Goal: Ask a question: Seek information or help from site administrators or community

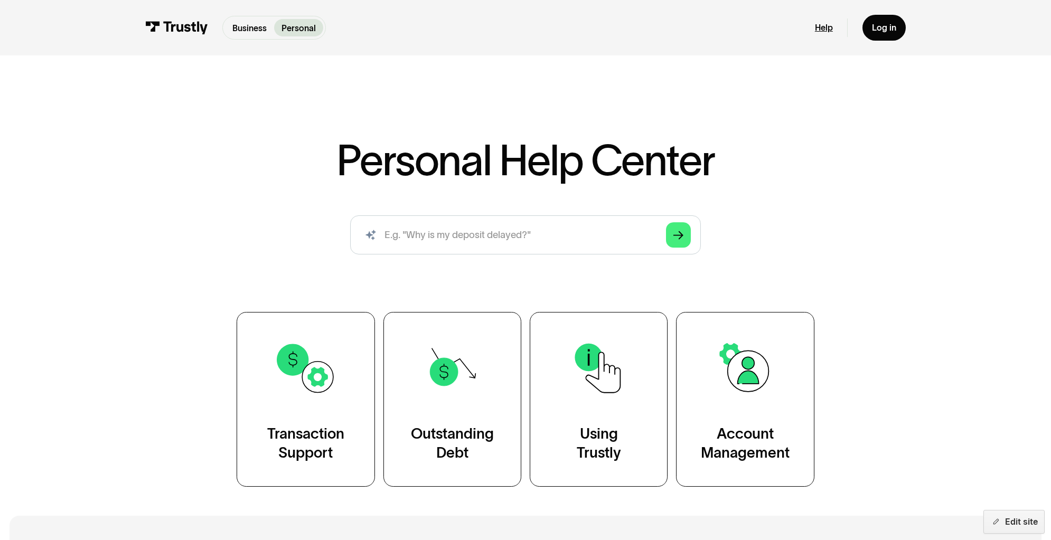
click at [833, 29] on link "Help" at bounding box center [824, 27] width 18 height 11
click at [833, 32] on link "Help" at bounding box center [824, 27] width 18 height 11
click at [833, 31] on link "Help" at bounding box center [824, 27] width 18 height 11
click at [833, 33] on link "Help" at bounding box center [824, 27] width 18 height 11
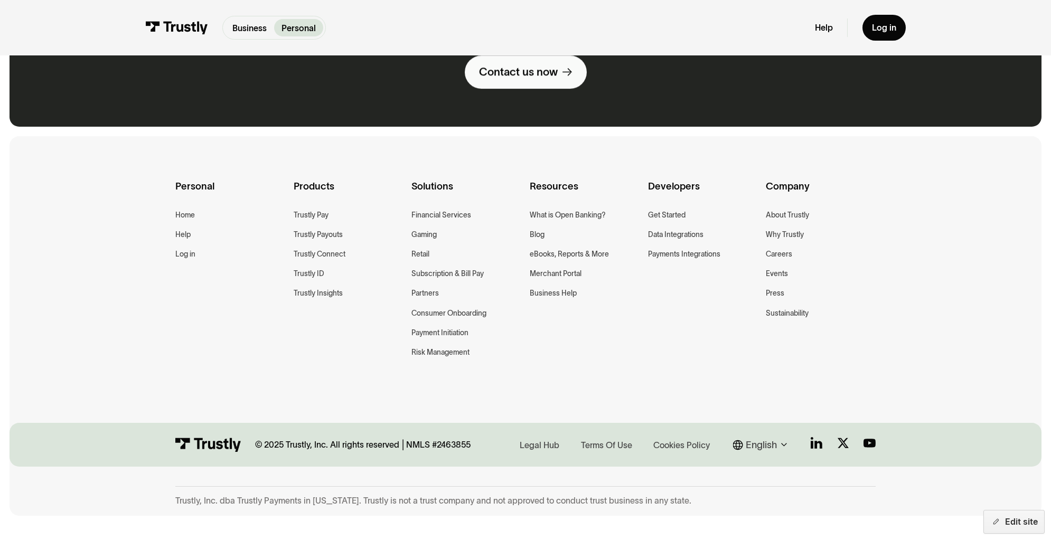
scroll to position [912, 0]
click at [532, 79] on div "Contact us now" at bounding box center [518, 71] width 79 height 14
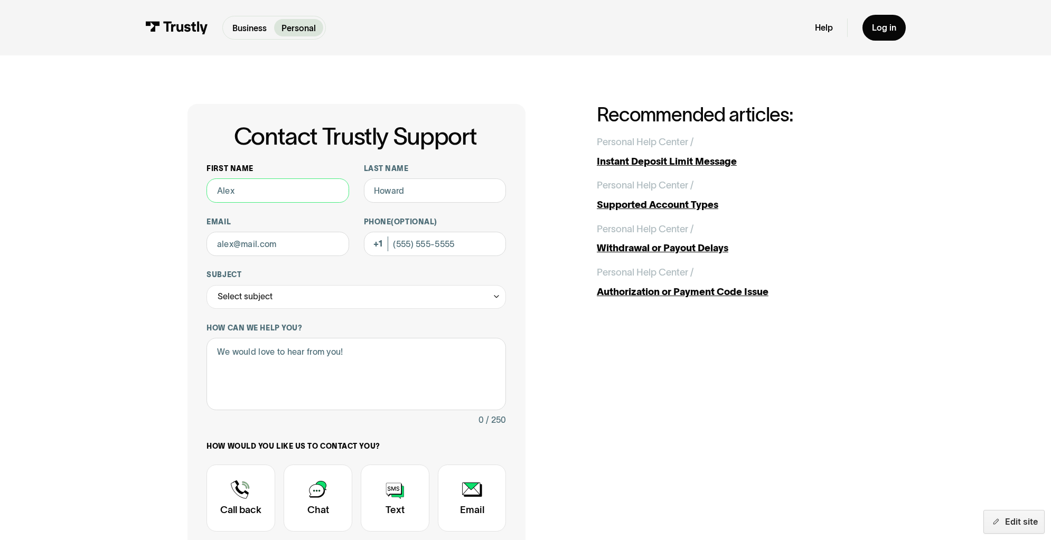
click at [238, 203] on input "First name" at bounding box center [277, 190] width 143 height 24
type input "test"
click at [405, 203] on input "Last name" at bounding box center [435, 190] width 143 height 24
type input "test"
type input "t"
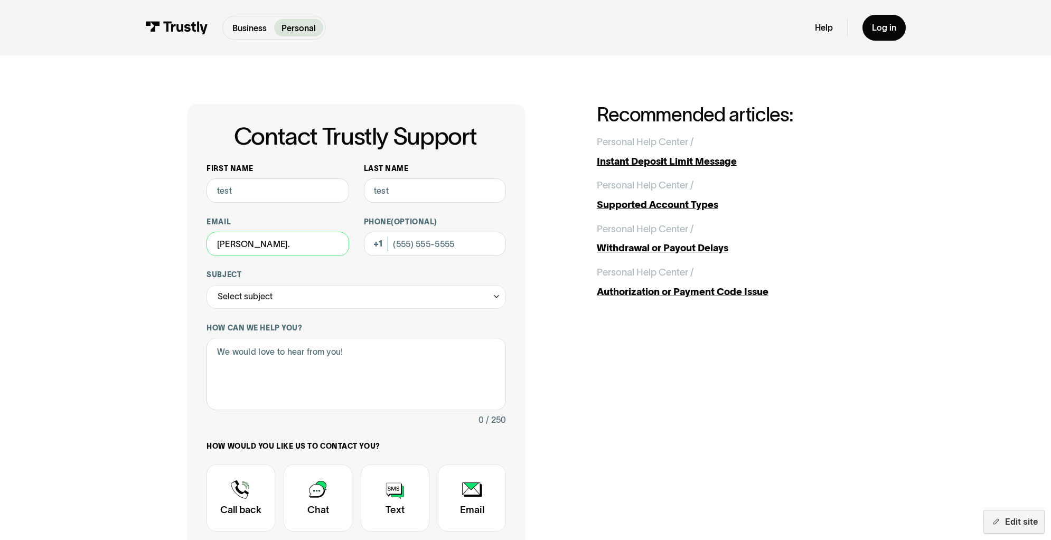
type input "tiffany.mckinney@trustly.com"
click at [436, 256] on input "Phone (Optional)" at bounding box center [435, 244] width 143 height 24
click at [289, 309] on div "Select subject" at bounding box center [355, 297] width 299 height 24
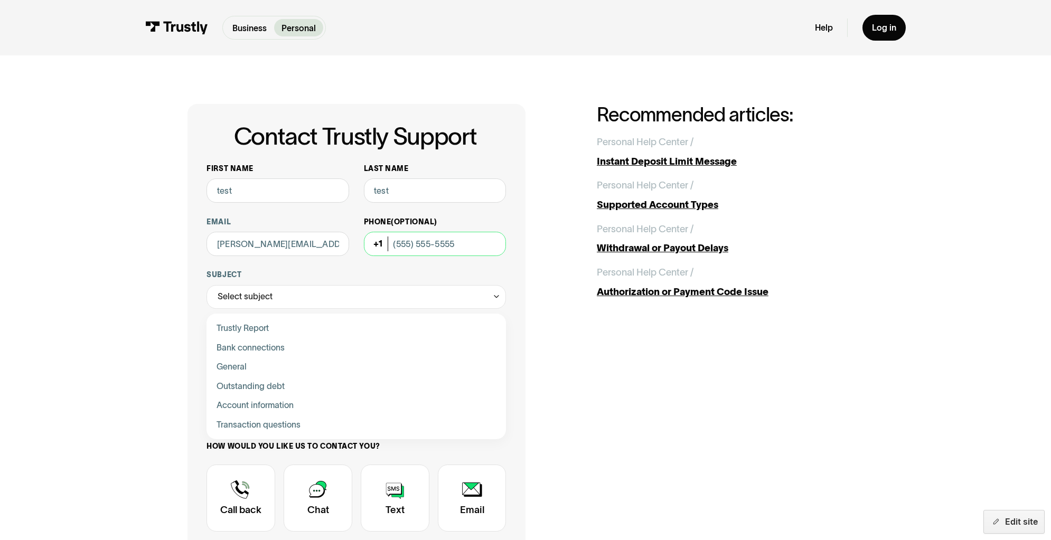
click at [421, 256] on input "Phone (Optional)" at bounding box center [435, 244] width 143 height 24
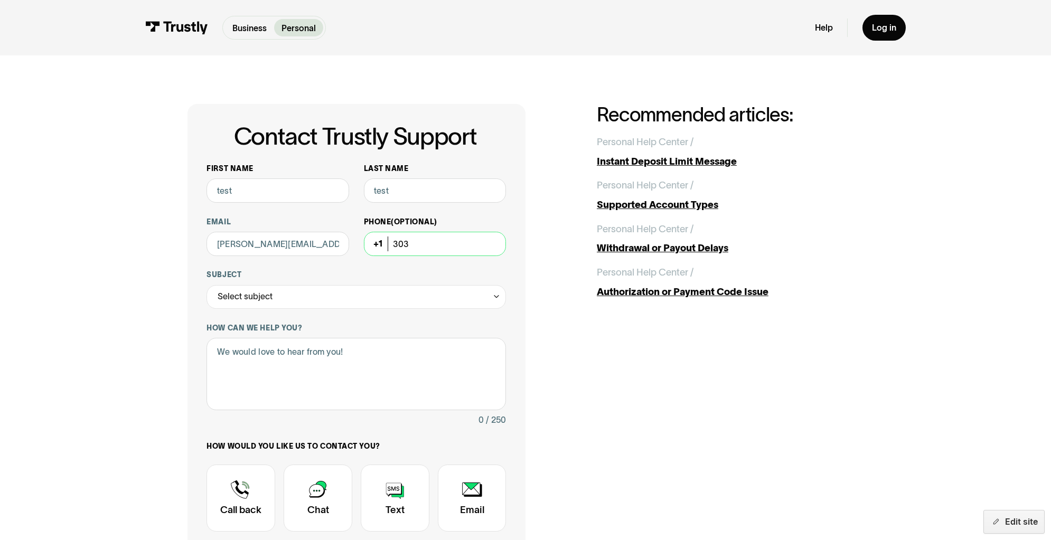
scroll to position [1, 0]
type input "3"
click at [302, 309] on div "Select subject" at bounding box center [355, 297] width 299 height 24
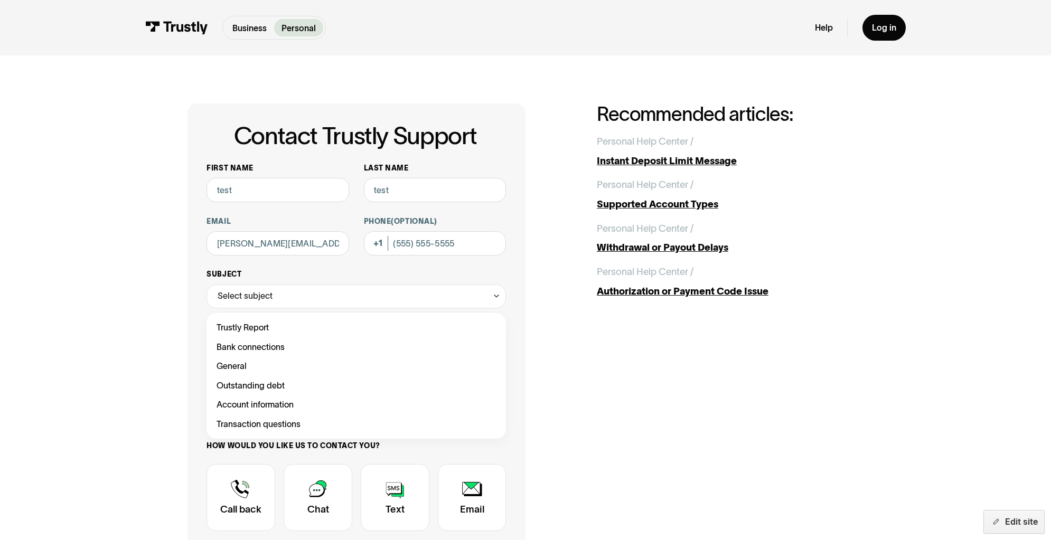
click at [284, 361] on div "Trustly Report Bank connections General Outstanding debt Account information Tr…" at bounding box center [355, 376] width 299 height 126
click at [287, 338] on div "Contact Trustly Support" at bounding box center [357, 328] width 290 height 20
type input "**********"
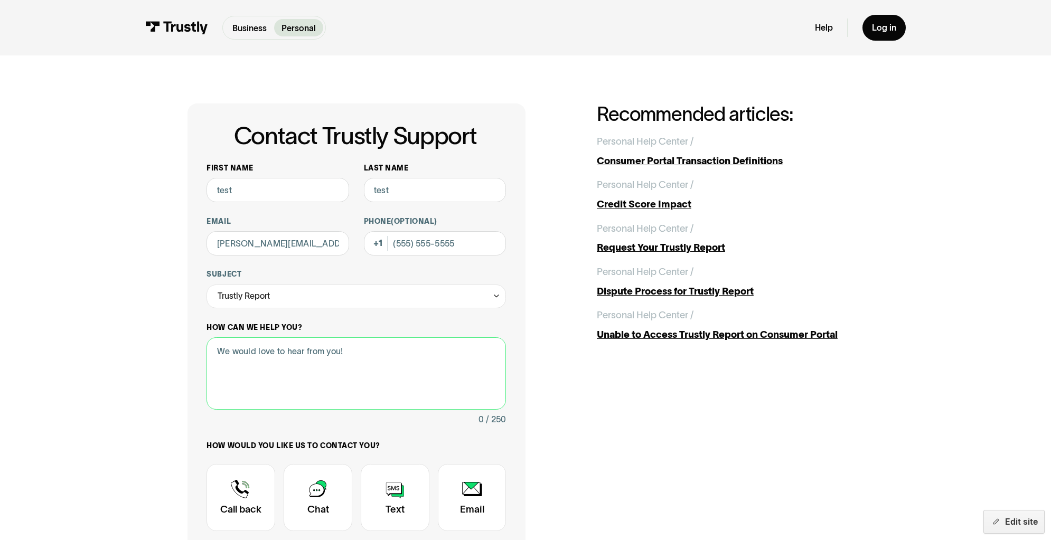
click at [262, 410] on textarea "How can we help you?" at bounding box center [355, 373] width 299 height 72
type textarea "h"
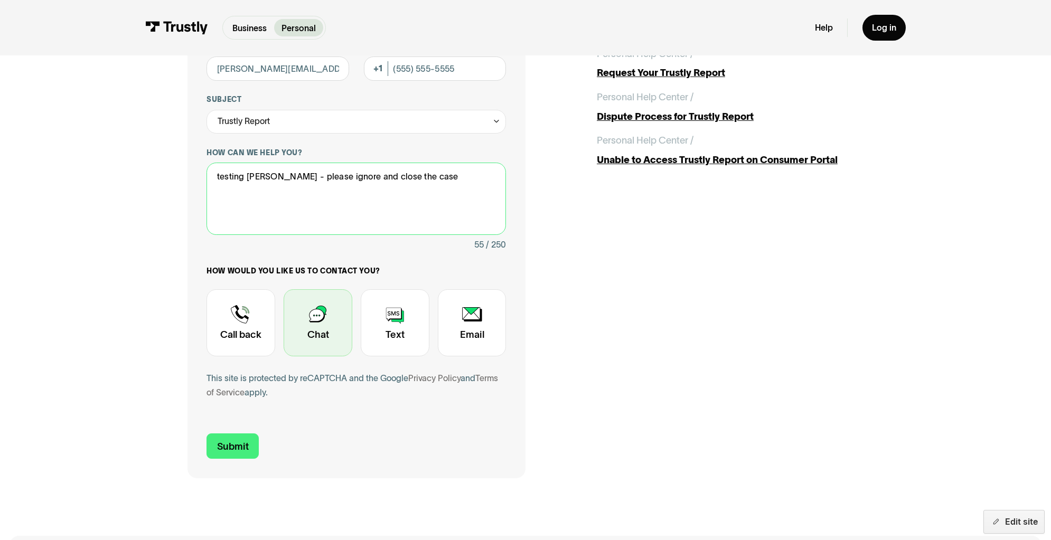
scroll to position [210, 0]
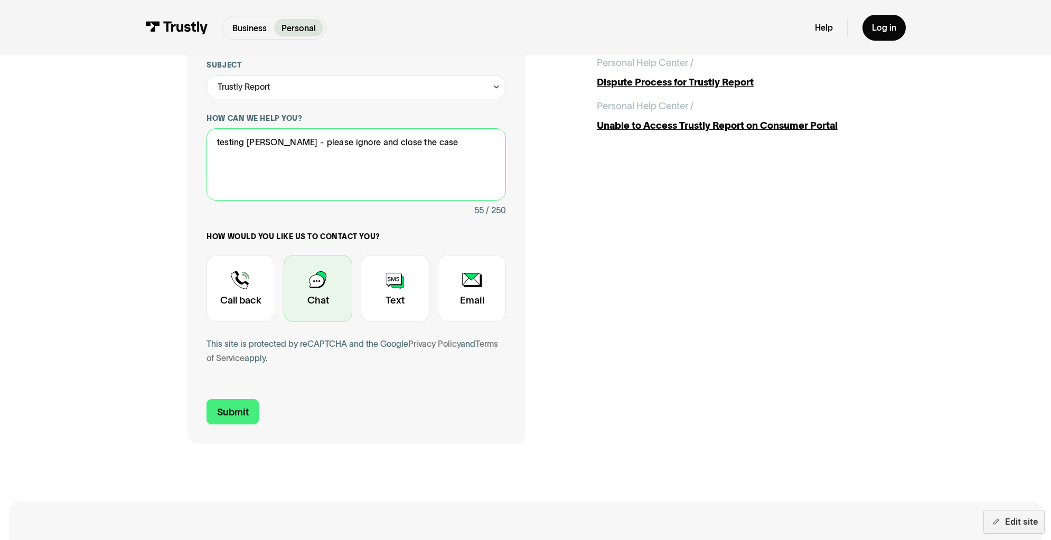
type textarea "testing mariah carey - please ignore and close the case"
click at [288, 322] on div "Contact Trustly Support" at bounding box center [318, 288] width 69 height 67
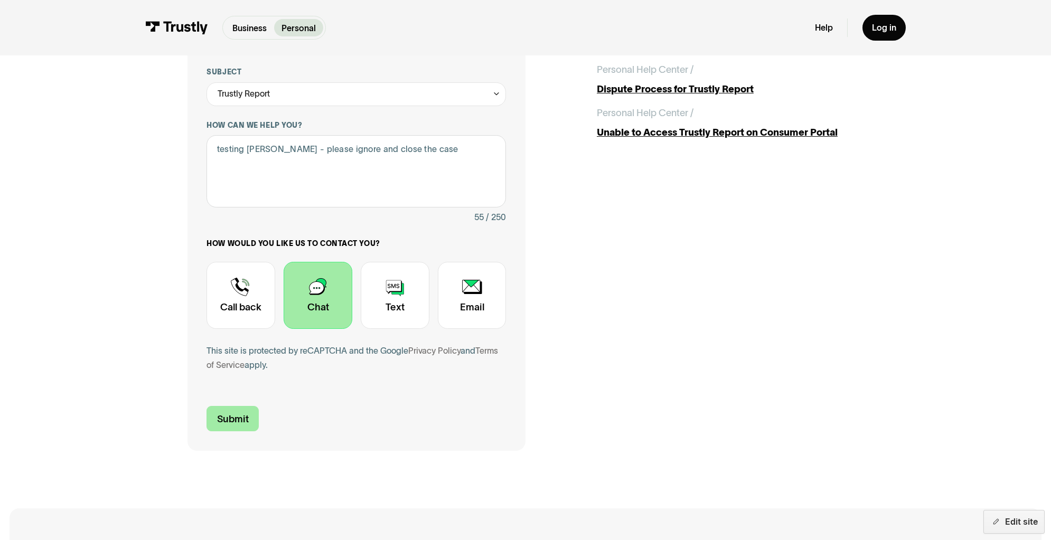
scroll to position [250, 0]
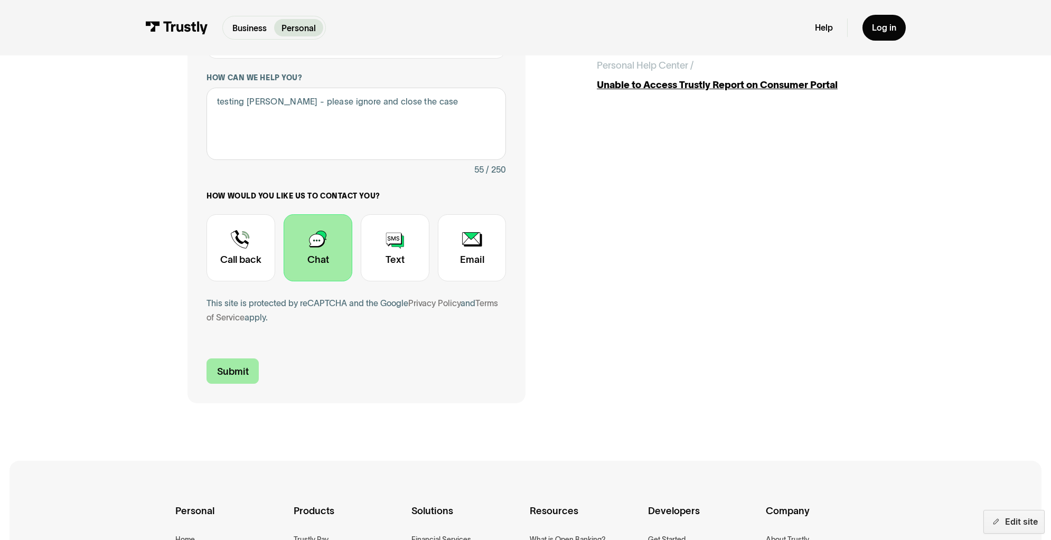
click at [206, 384] on input "Submit" at bounding box center [232, 371] width 52 height 25
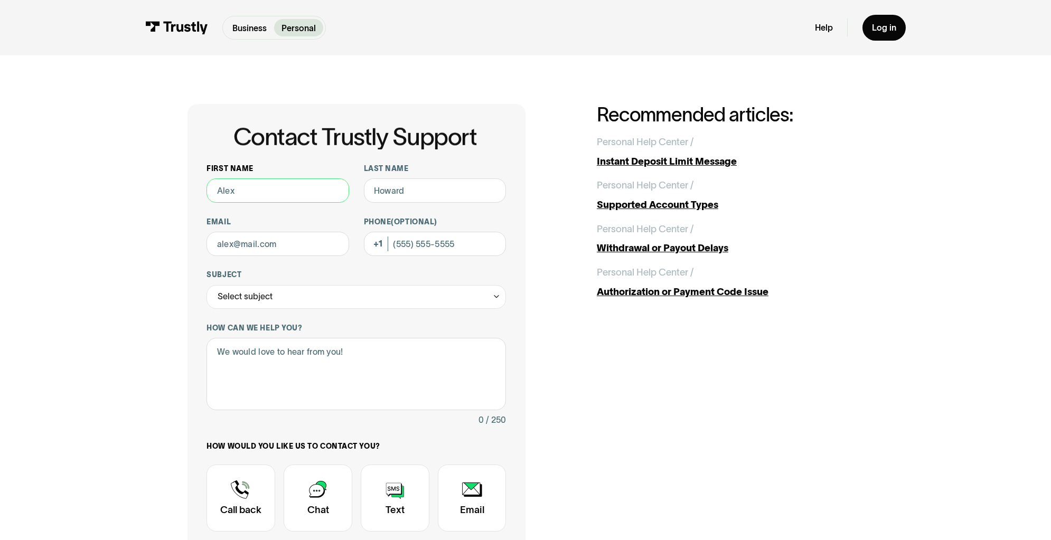
click at [257, 203] on input "First name" at bounding box center [277, 190] width 143 height 24
type input "Test"
click at [206, 256] on input "Email" at bounding box center [277, 244] width 143 height 24
type input "tiffany.mckinney@trustly.com"
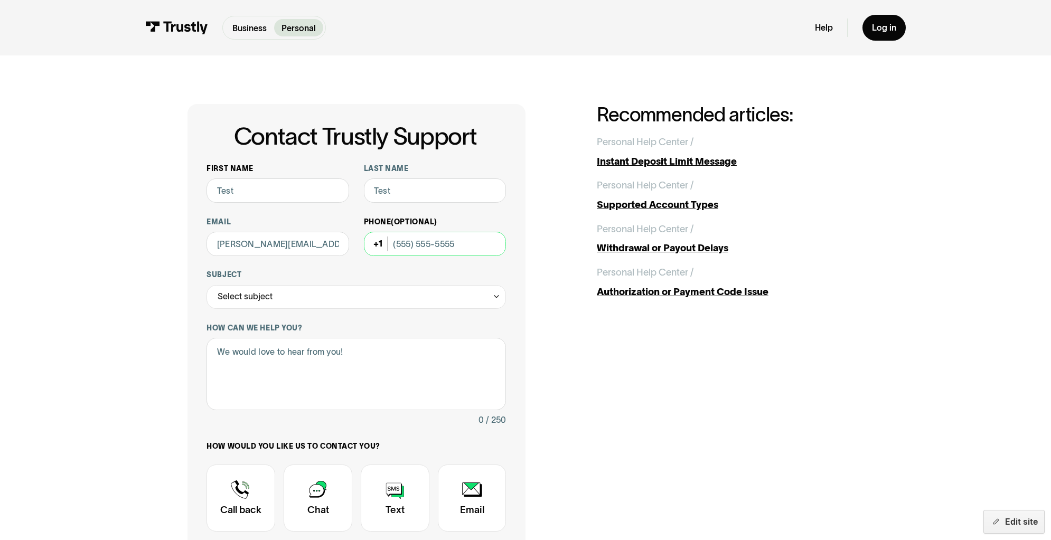
click at [400, 256] on input "Phone (Optional)" at bounding box center [435, 244] width 143 height 24
click at [259, 309] on div "Select subject" at bounding box center [355, 297] width 299 height 24
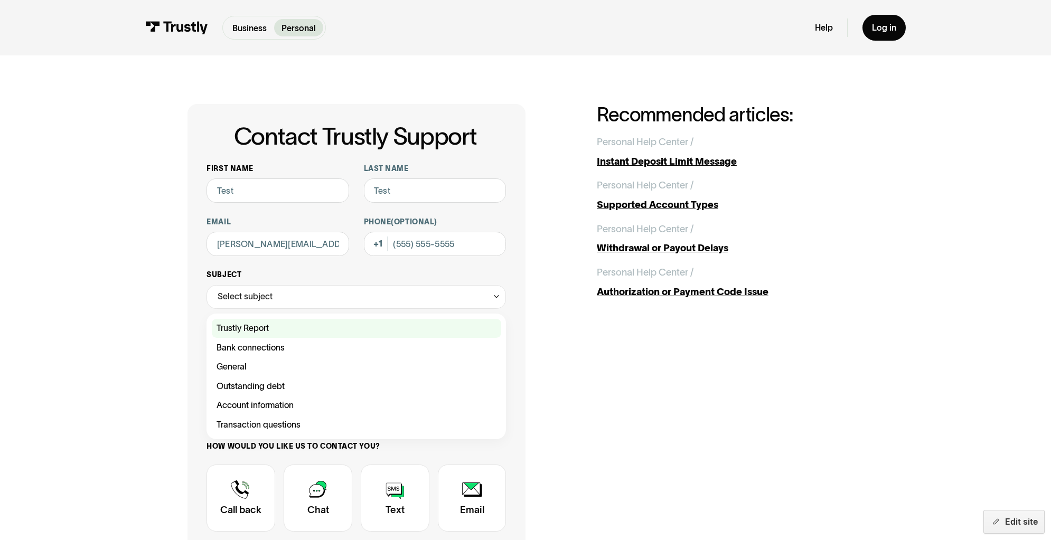
click at [255, 339] on div "Contact Trustly Support" at bounding box center [357, 329] width 290 height 20
type input "**********"
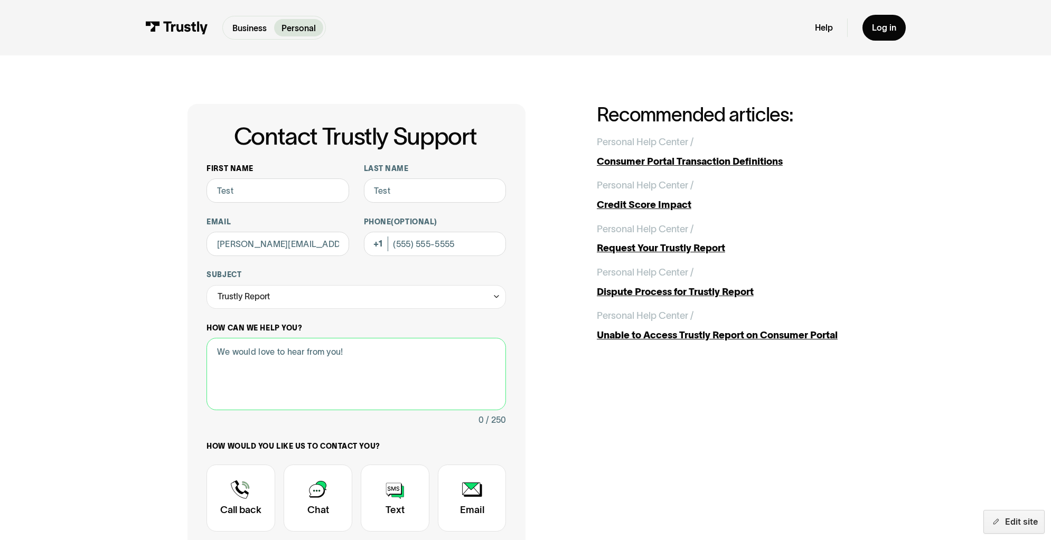
click at [268, 410] on textarea "How can we help you?" at bounding box center [355, 374] width 299 height 72
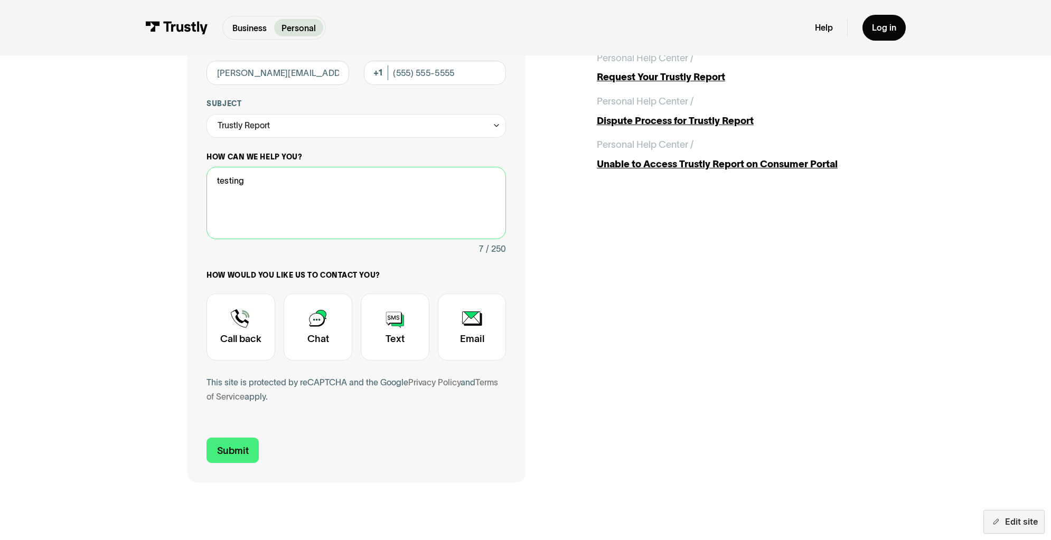
scroll to position [199, 0]
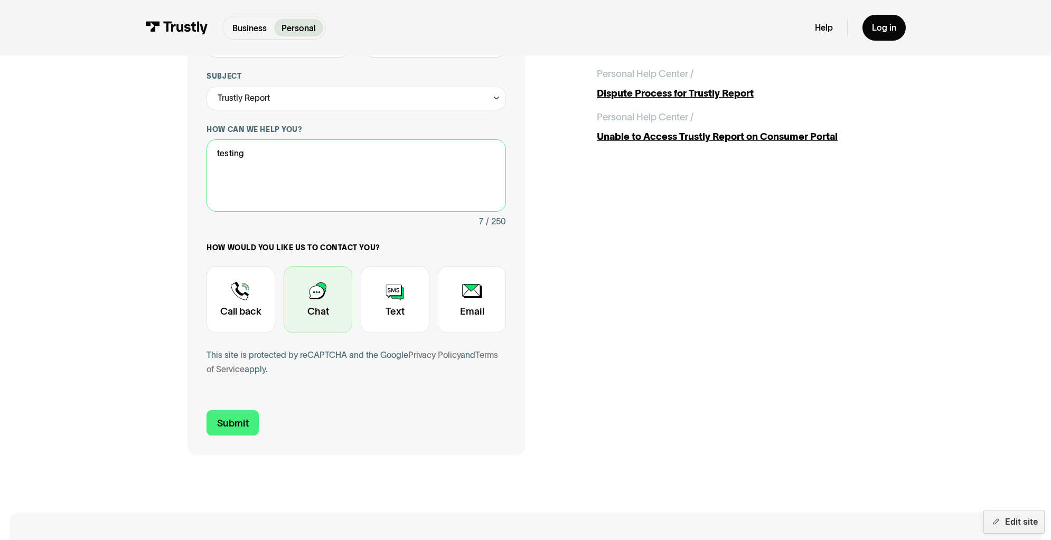
type textarea "testing"
click at [284, 333] on div "Contact Trustly Support" at bounding box center [318, 299] width 69 height 67
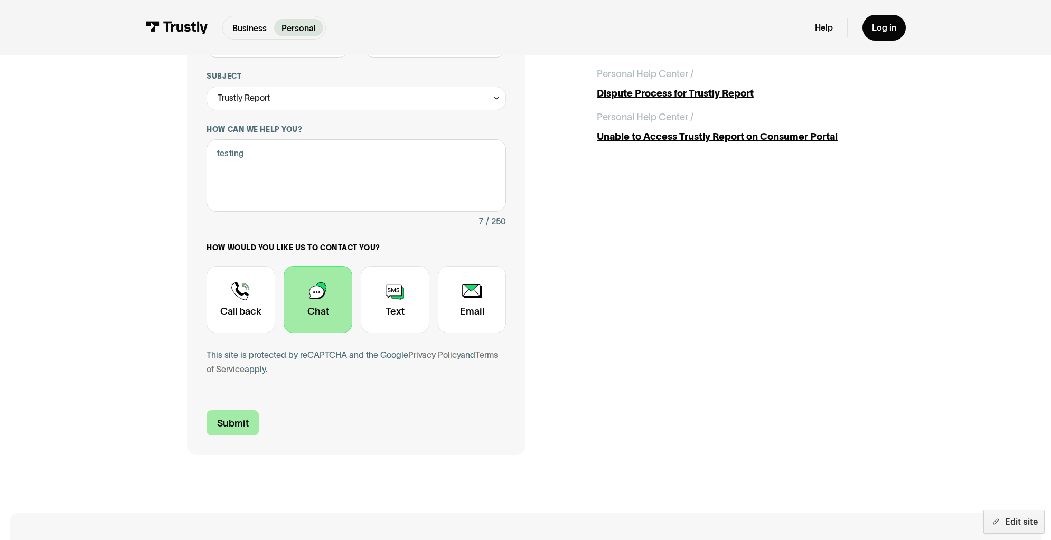
click at [206, 436] on input "Submit" at bounding box center [232, 422] width 52 height 25
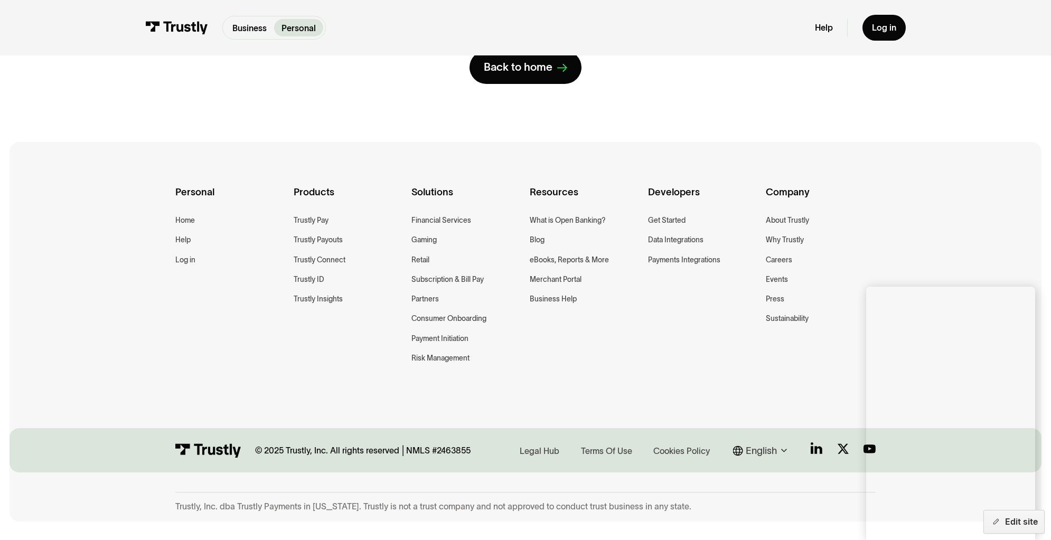
scroll to position [0, 0]
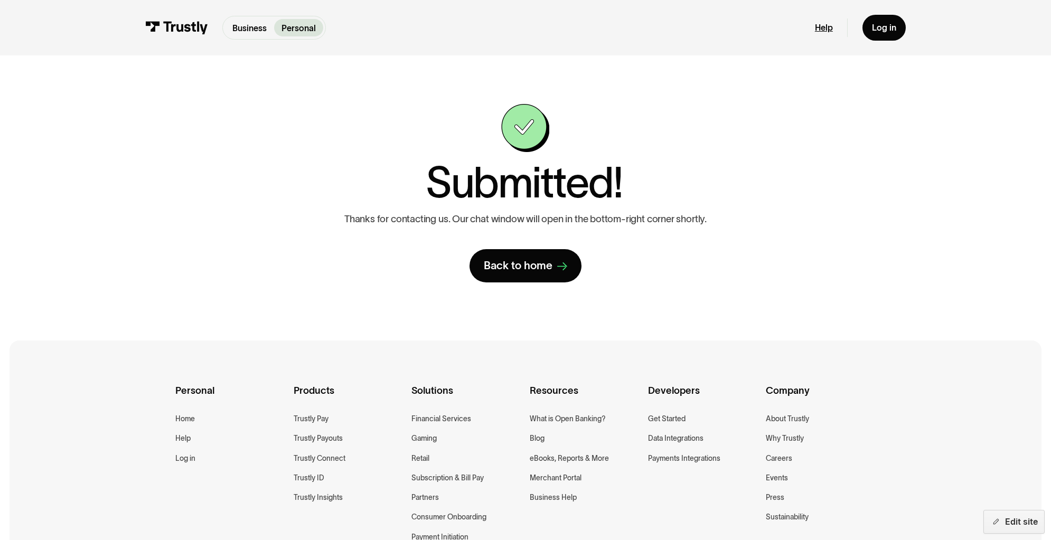
click at [833, 33] on link "Help" at bounding box center [824, 27] width 18 height 11
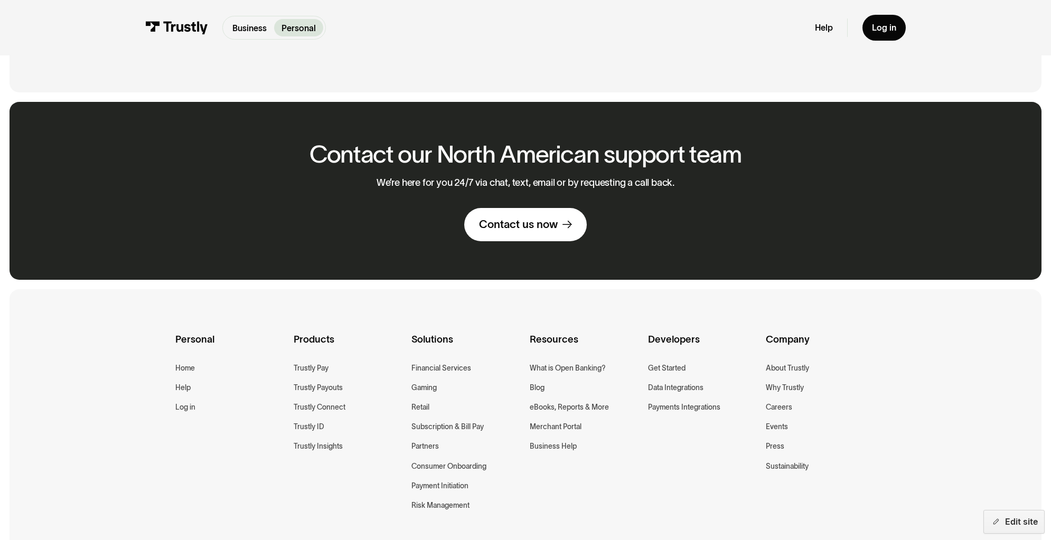
scroll to position [770, 0]
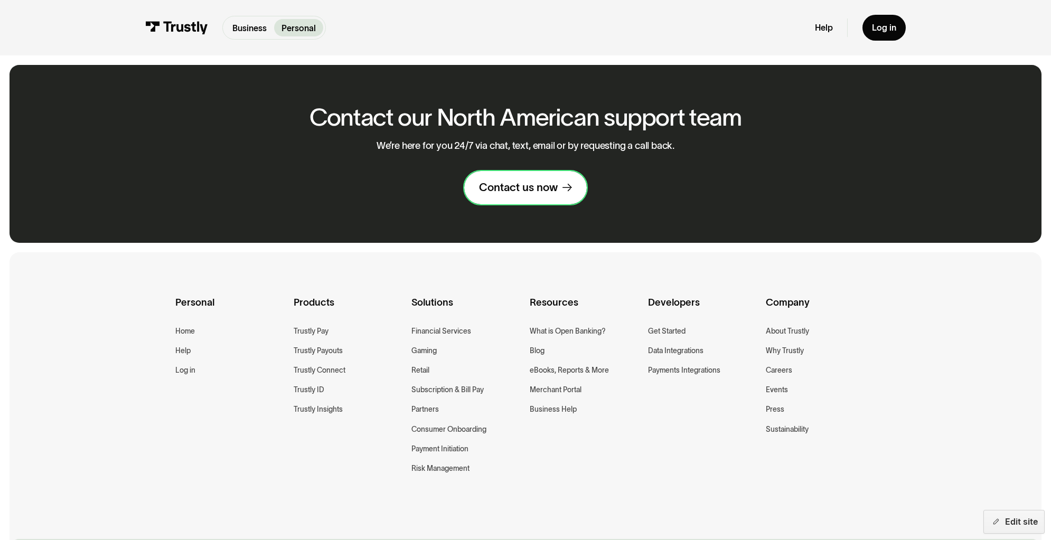
click at [533, 204] on link "Contact us now" at bounding box center [525, 187] width 122 height 33
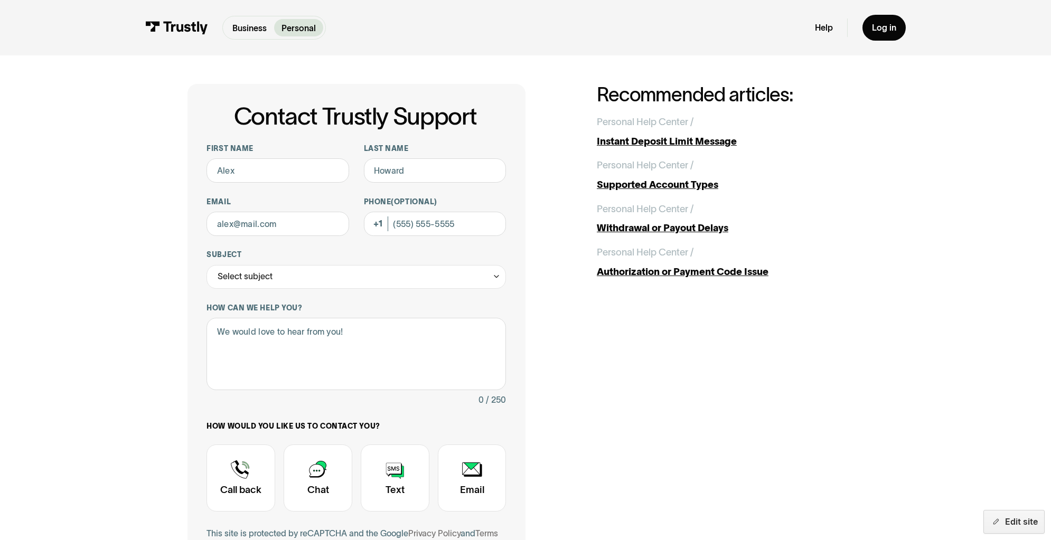
scroll to position [24, 0]
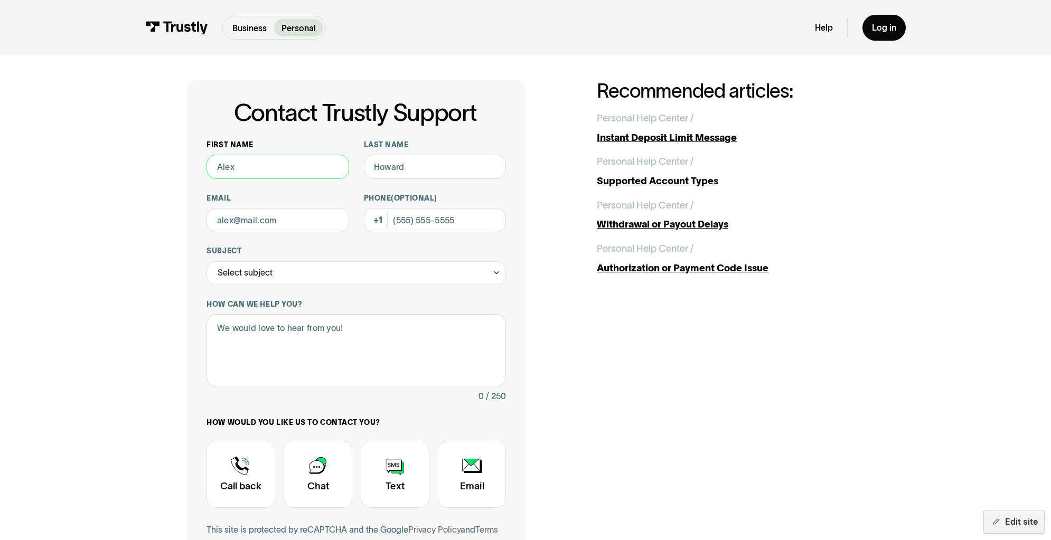
click at [206, 179] on input "First name" at bounding box center [277, 167] width 143 height 24
type input "Test"
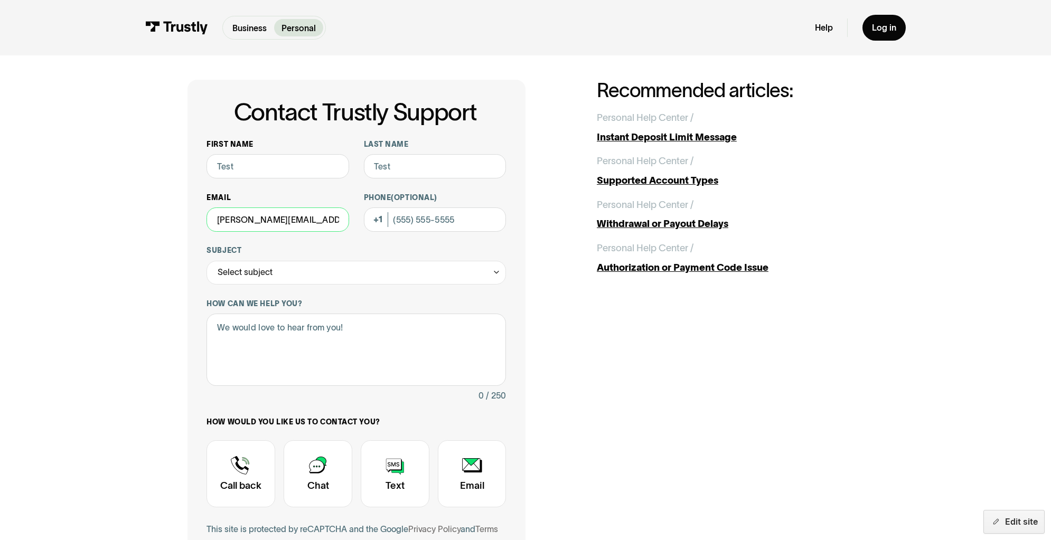
click at [252, 232] on input "tiffany@test.com" at bounding box center [277, 220] width 143 height 24
drag, startPoint x: 153, startPoint y: 245, endPoint x: 117, endPoint y: 243, distance: 36.5
click at [117, 244] on div "Contact Trustly Support First name Test Last name Test Email tiffany@test.com P…" at bounding box center [525, 354] width 1003 height 646
type input "tiffany.mckinney@trustly.com"
click at [247, 285] on div "Select subject" at bounding box center [355, 273] width 299 height 24
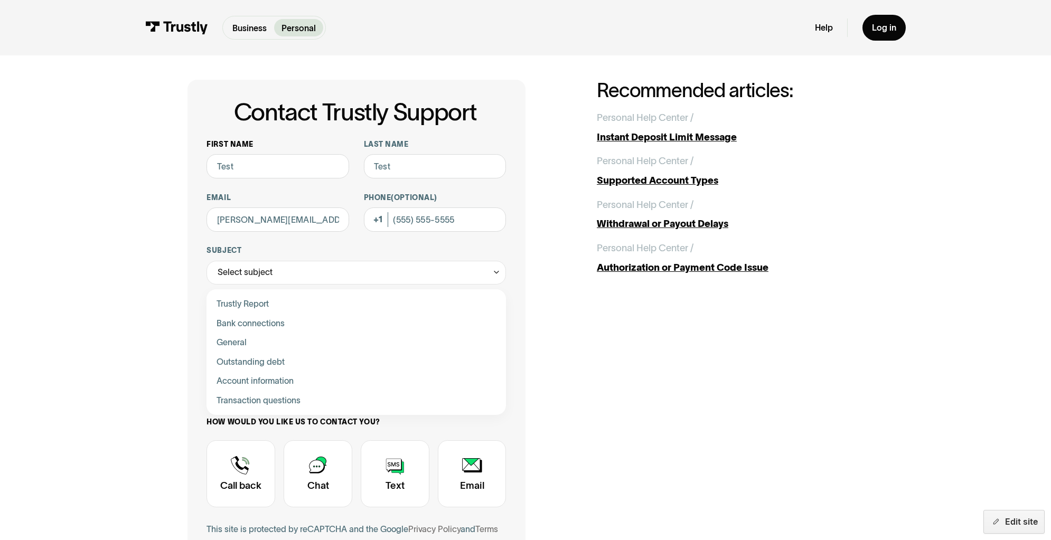
drag, startPoint x: 230, startPoint y: 344, endPoint x: 201, endPoint y: 341, distance: 29.2
click at [229, 314] on div "Contact Trustly Support" at bounding box center [357, 305] width 290 height 20
type input "**********"
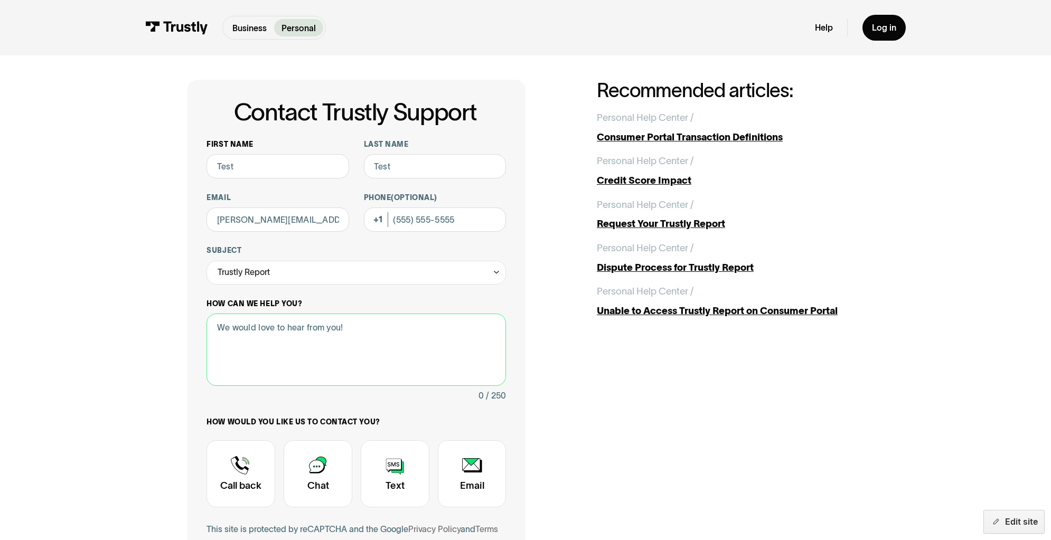
drag, startPoint x: 206, startPoint y: 415, endPoint x: 205, endPoint y: 409, distance: 5.4
click at [206, 386] on textarea "How can we help you?" at bounding box center [355, 350] width 299 height 72
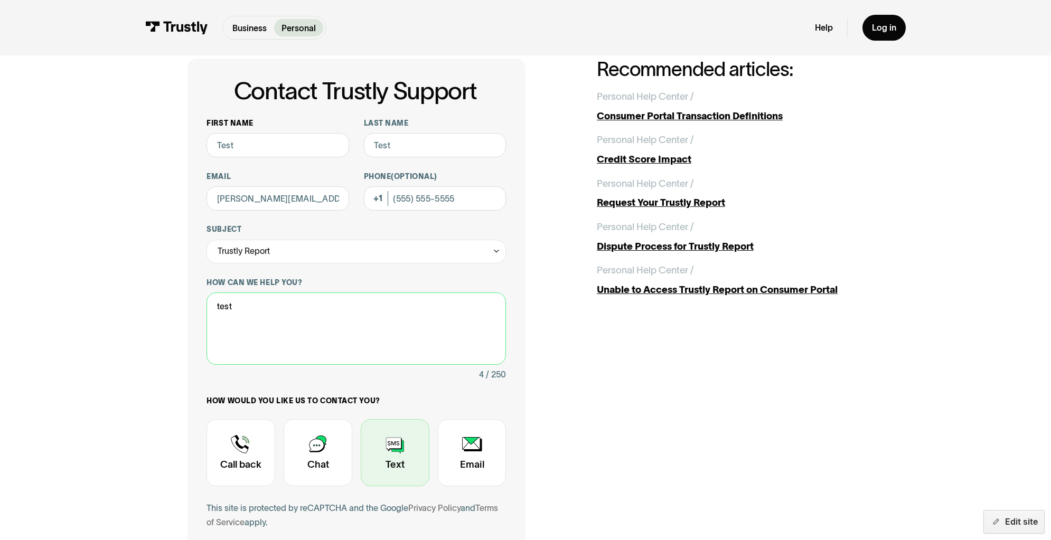
scroll to position [54, 0]
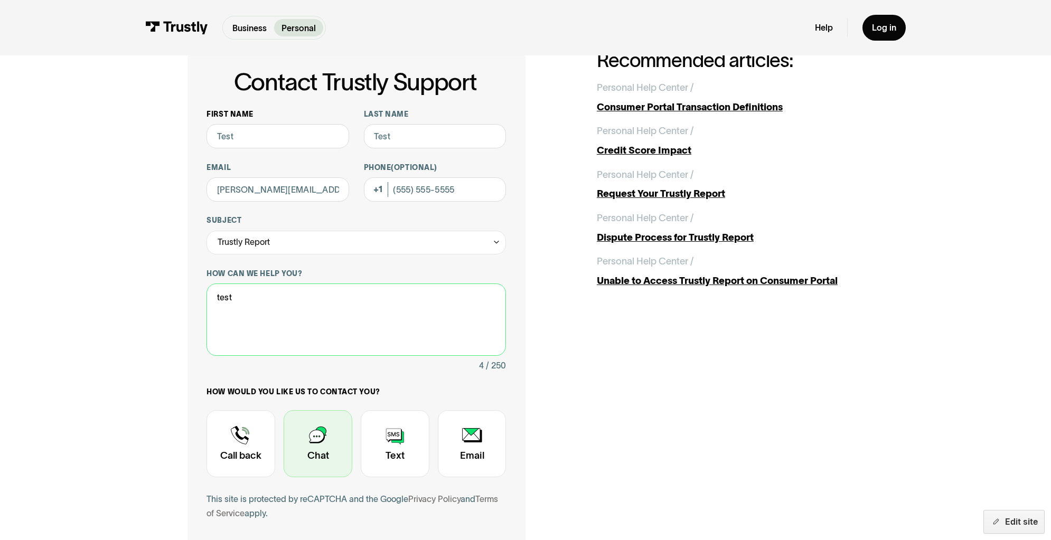
type textarea "test"
click at [286, 477] on div "Contact Trustly Support" at bounding box center [318, 443] width 69 height 67
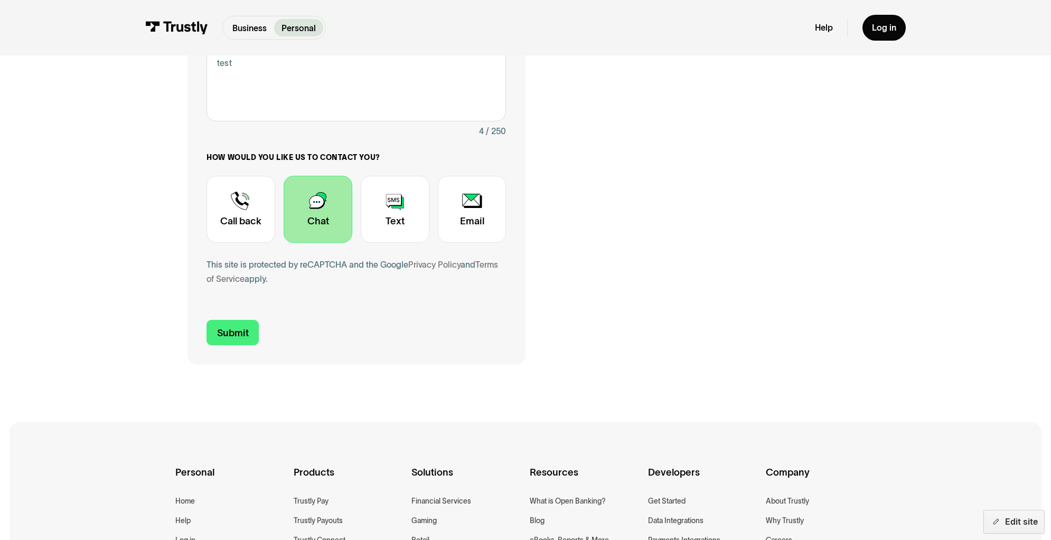
scroll to position [336, 0]
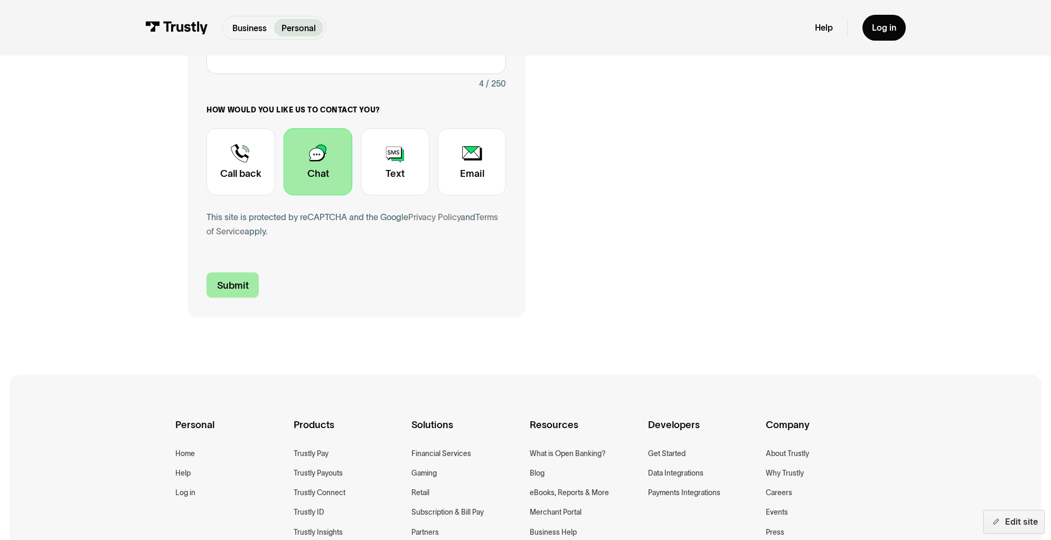
click at [206, 298] on input "Submit" at bounding box center [232, 284] width 52 height 25
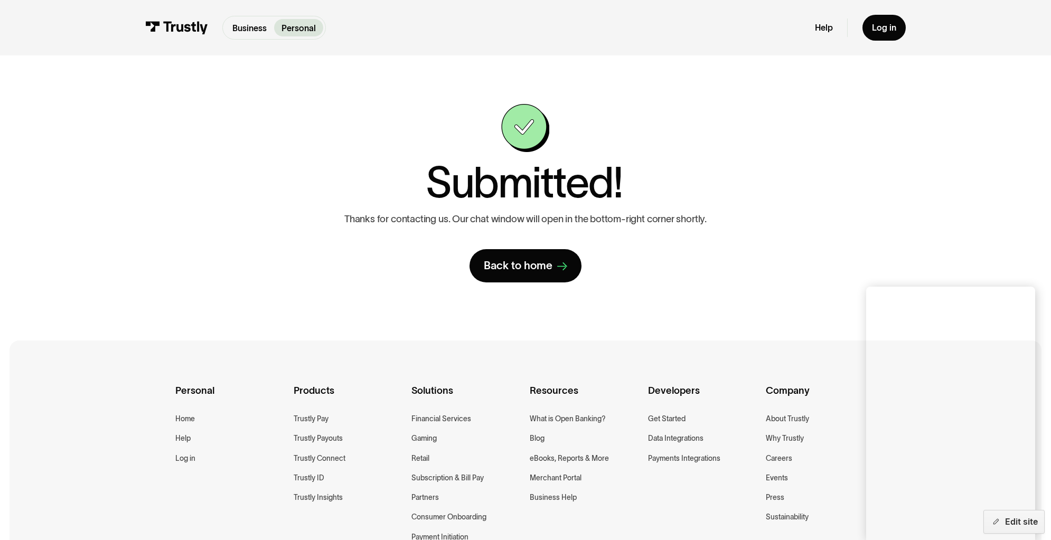
scroll to position [1, 0]
click at [232, 24] on p "Business" at bounding box center [249, 28] width 34 height 13
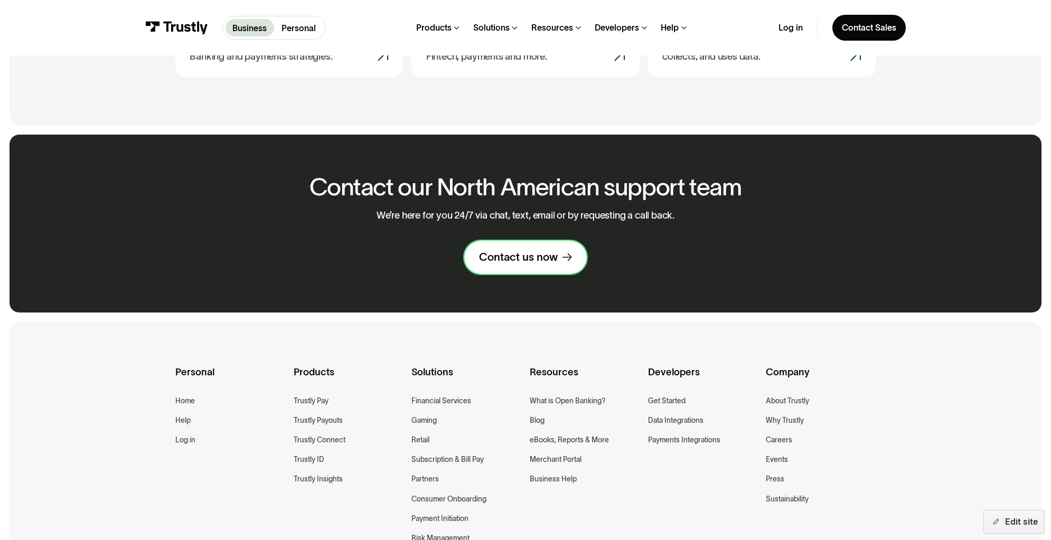
click at [540, 274] on link "Contact us now" at bounding box center [525, 257] width 122 height 33
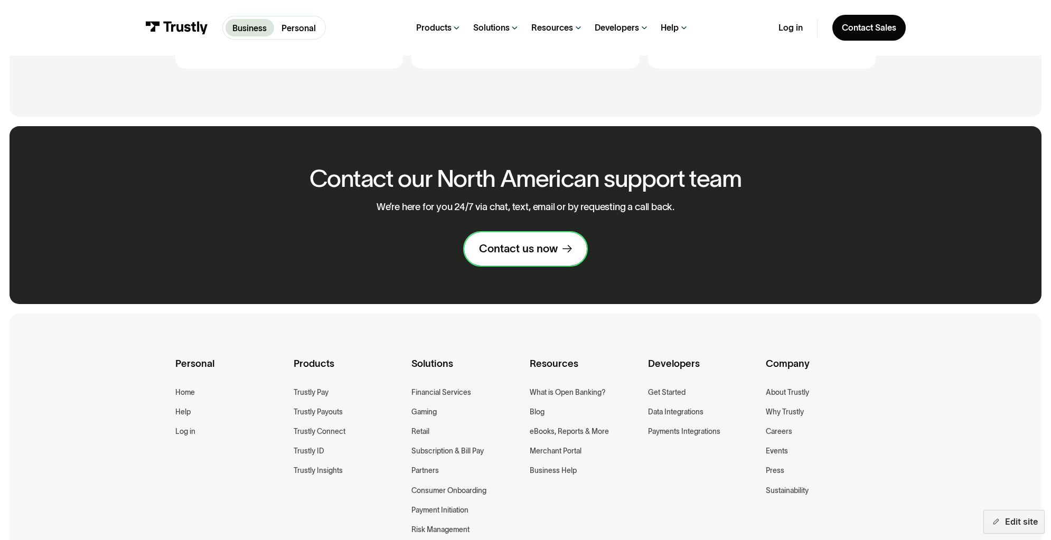
scroll to position [712, 0]
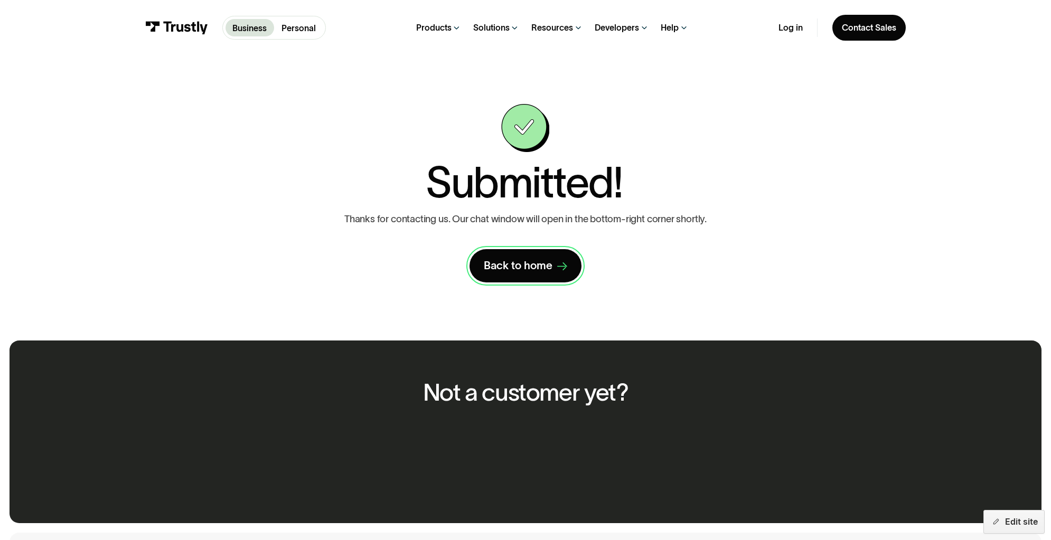
click at [545, 273] on div "Back to home" at bounding box center [518, 266] width 69 height 14
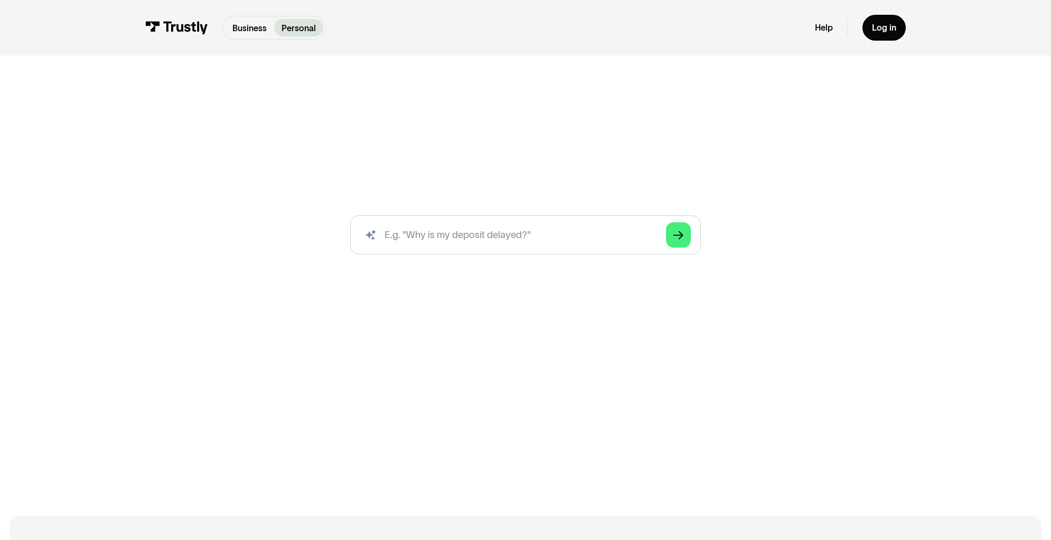
click at [232, 32] on p "Business" at bounding box center [249, 28] width 34 height 13
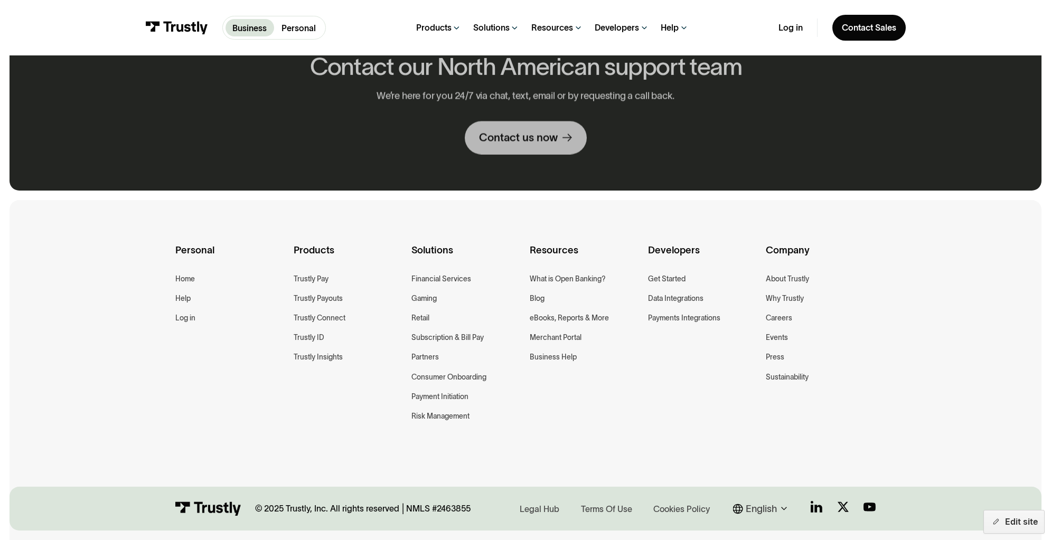
scroll to position [824, 0]
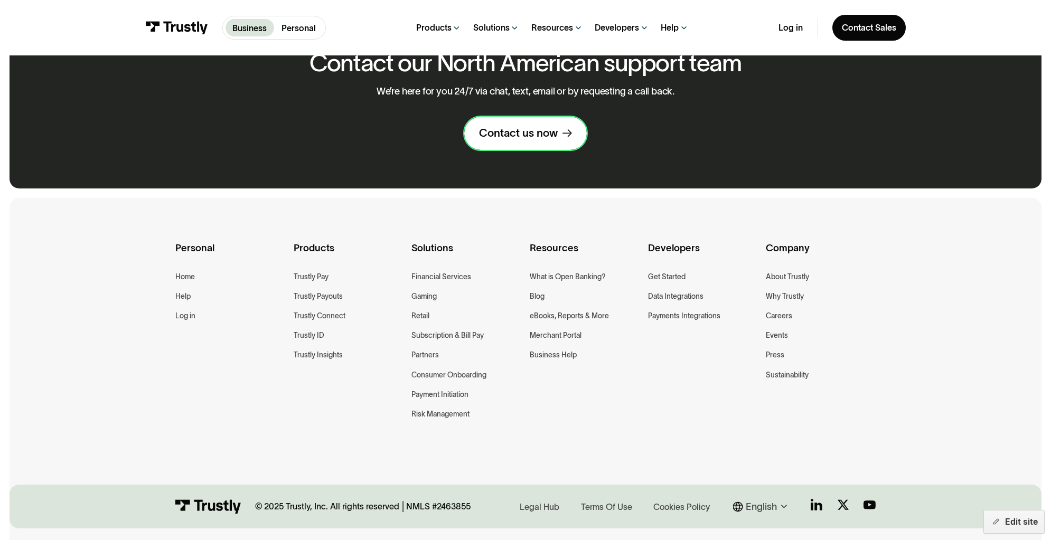
click at [518, 140] on div "Contact us now" at bounding box center [518, 133] width 79 height 14
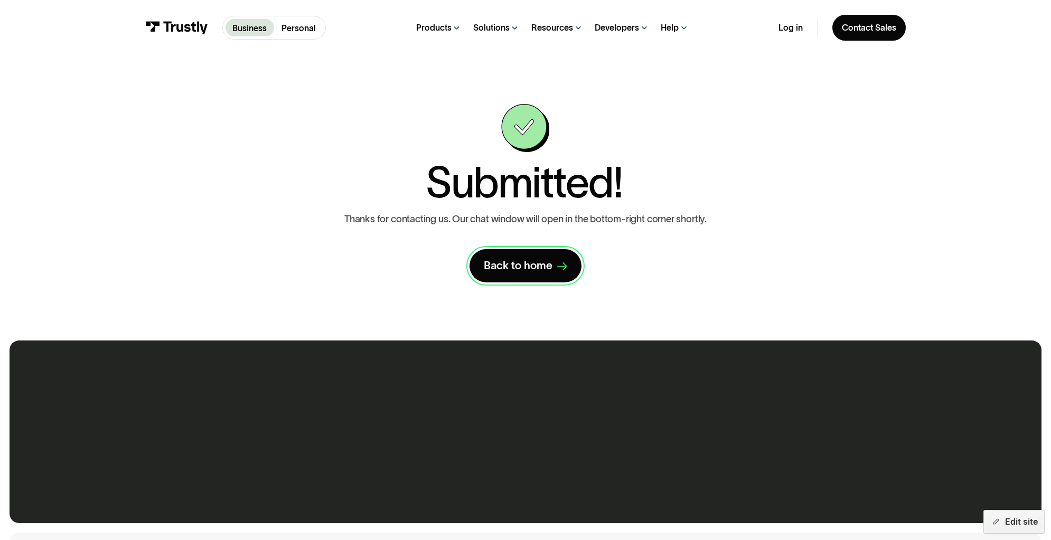
click at [513, 283] on link "Back to home" at bounding box center [525, 265] width 112 height 33
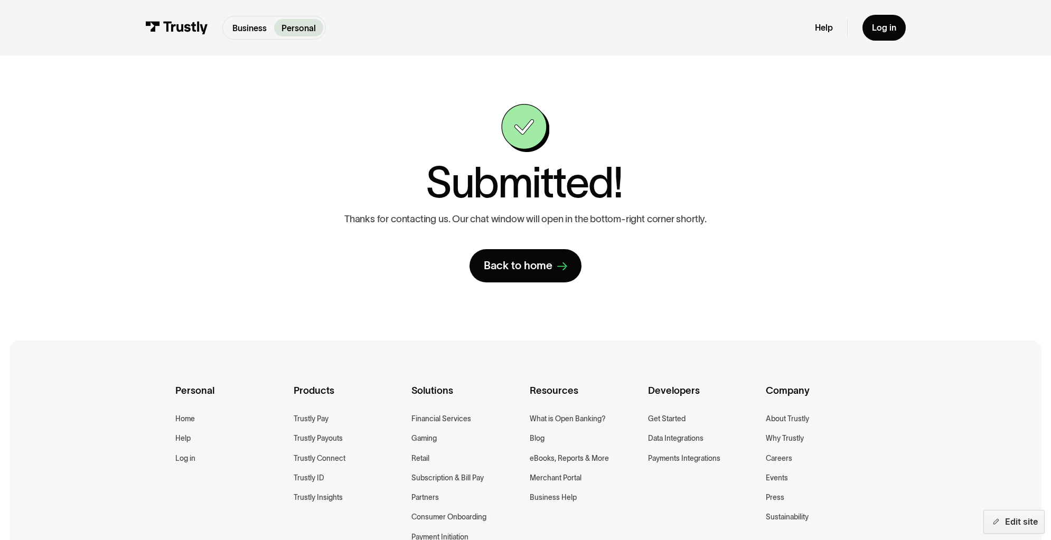
click at [828, 255] on div "Contact Trustly Support First name Last name Email Phone (Optional) Subject Sel…" at bounding box center [525, 193] width 676 height 179
click at [863, 234] on div "Contact Trustly Support First name Last name Email Phone (Optional) Subject Sel…" at bounding box center [525, 193] width 676 height 179
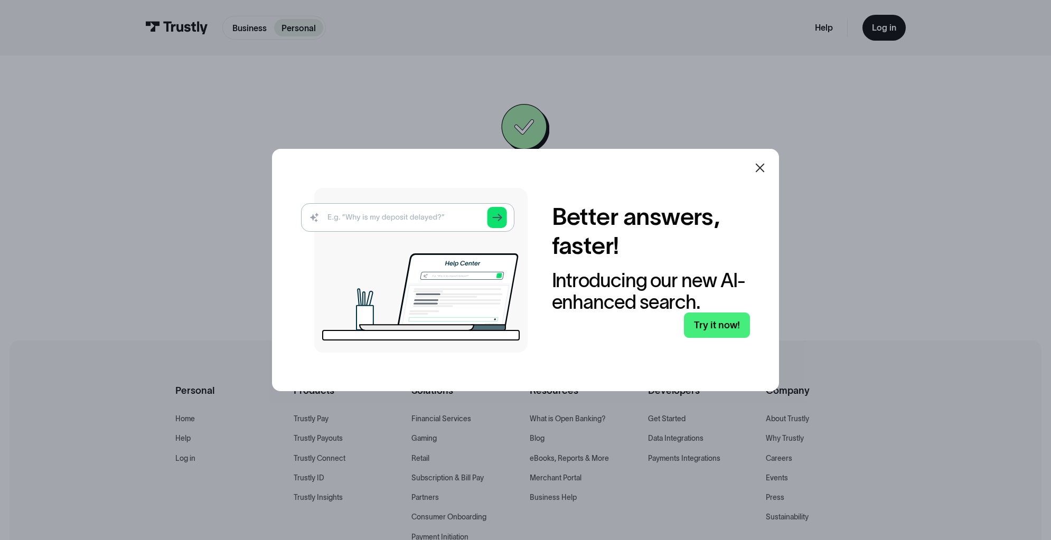
click at [758, 164] on icon at bounding box center [760, 168] width 9 height 9
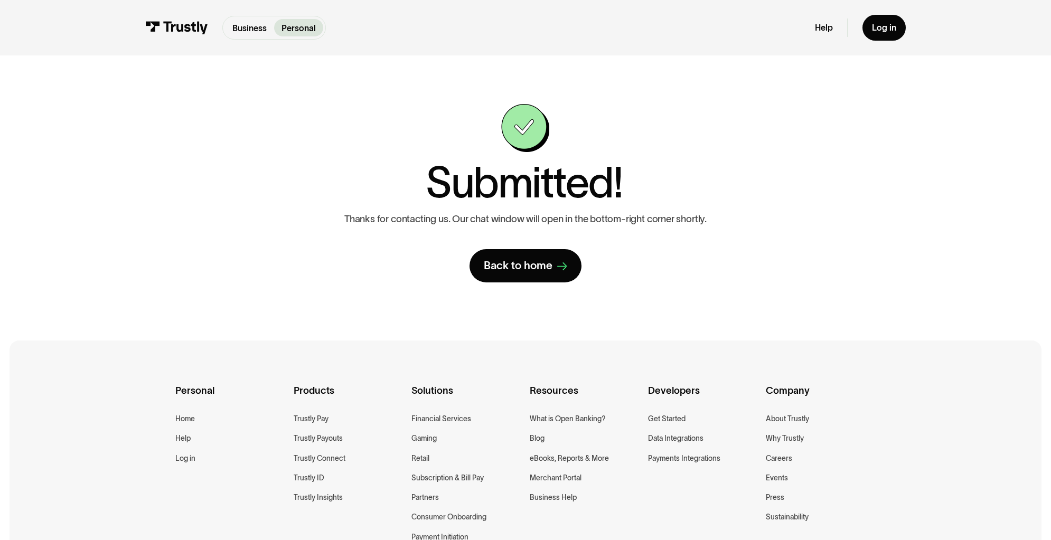
scroll to position [2, 0]
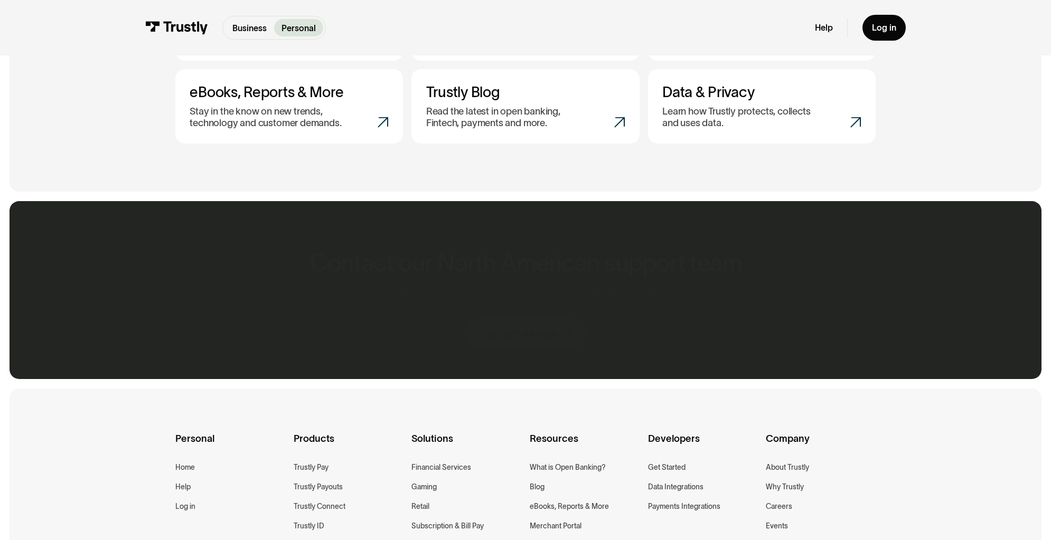
scroll to position [799, 0]
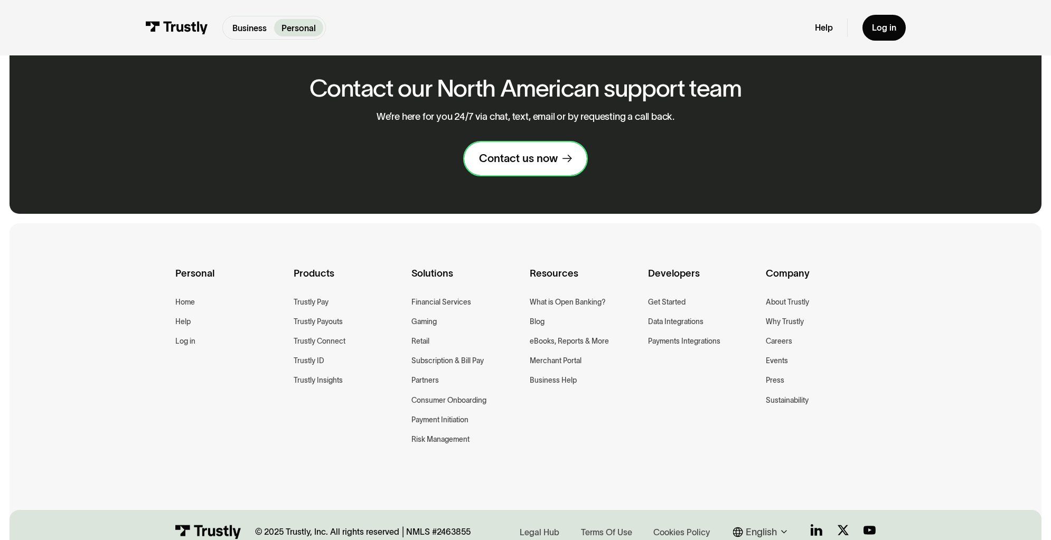
click at [496, 175] on link "Contact us now" at bounding box center [525, 158] width 122 height 33
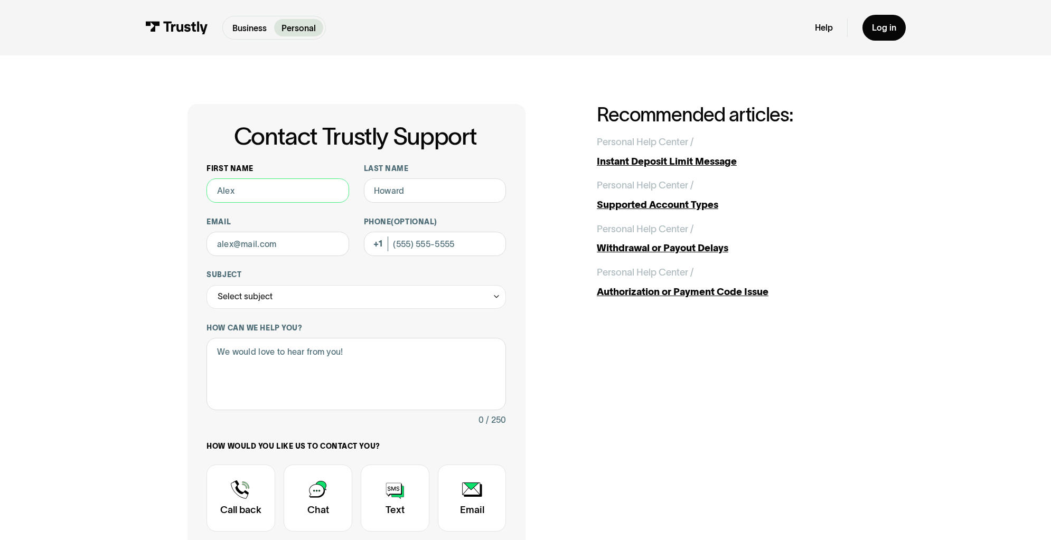
click at [266, 203] on input "First name" at bounding box center [277, 190] width 143 height 24
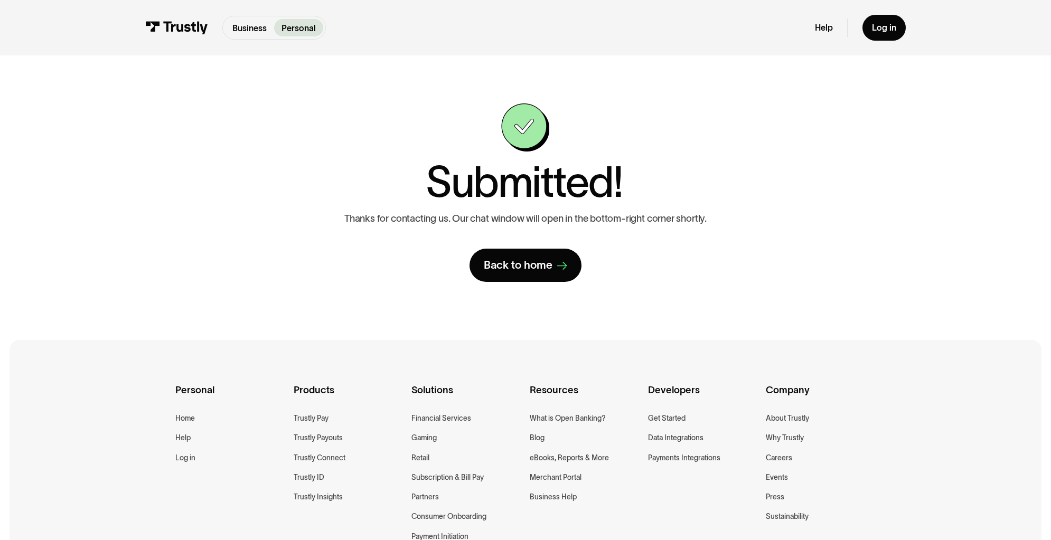
click at [271, 255] on div "Contact Trustly Support First name Last name Email Phone (Optional) Subject Sel…" at bounding box center [525, 193] width 676 height 179
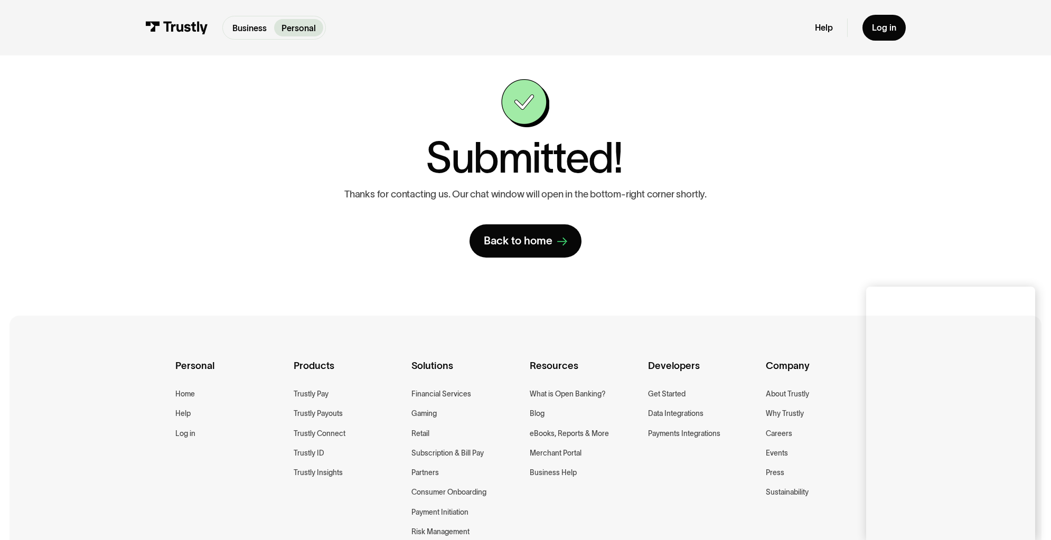
scroll to position [25, 0]
click at [145, 22] on div "Business Personal Business Personal" at bounding box center [235, 27] width 181 height 23
click at [145, 29] on img at bounding box center [176, 27] width 63 height 13
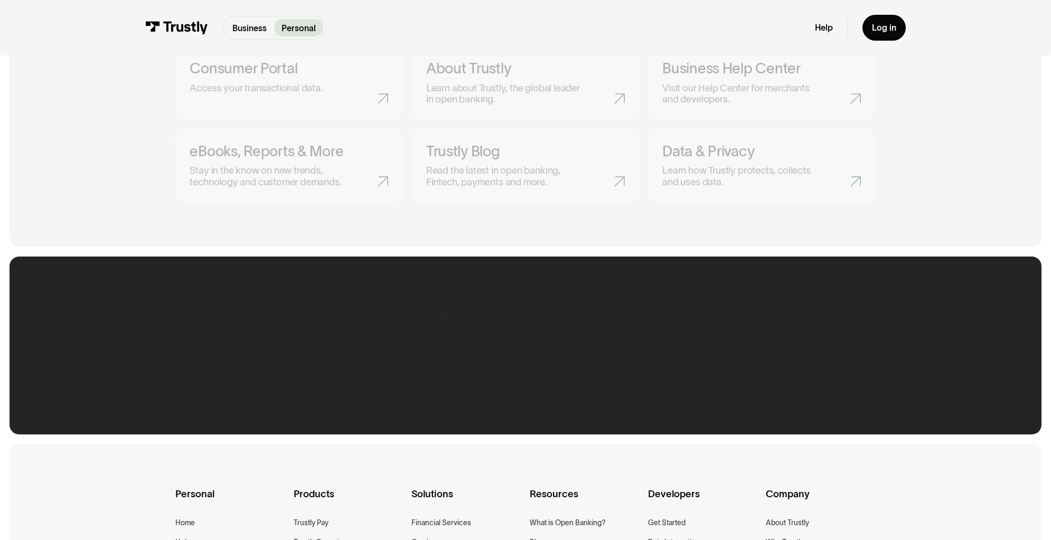
scroll to position [627, 0]
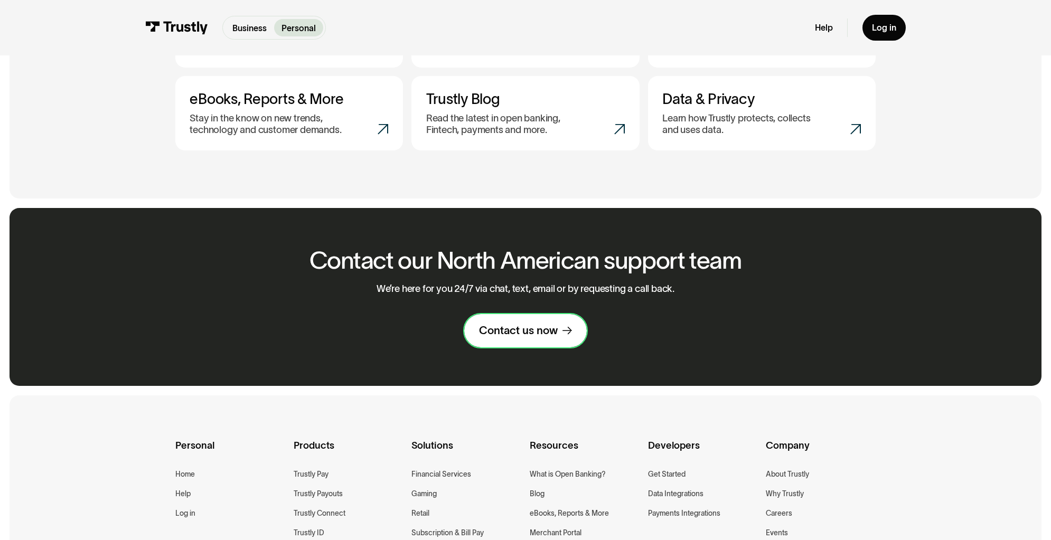
click at [527, 347] on link "Contact us now" at bounding box center [525, 330] width 122 height 33
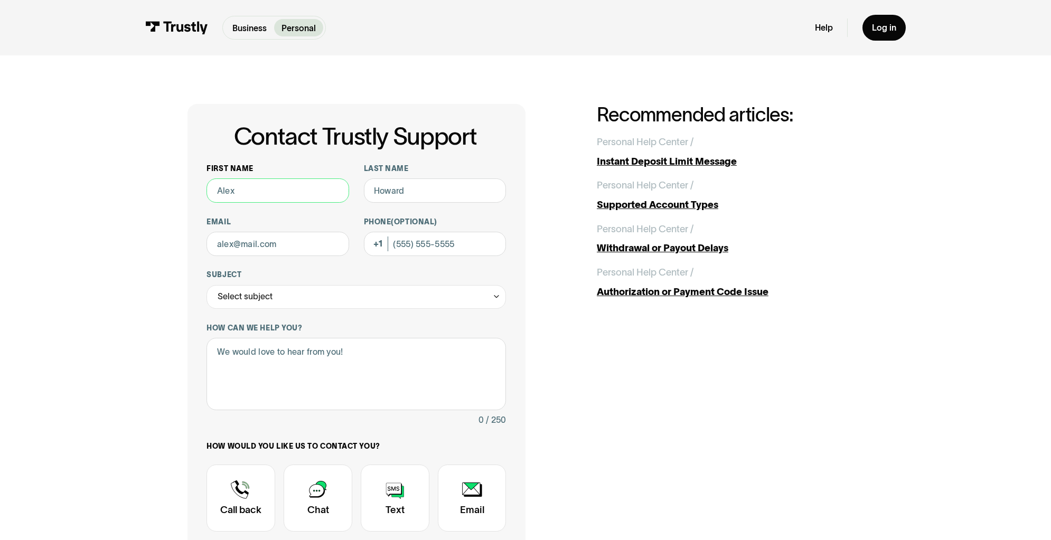
click at [284, 203] on input "First name" at bounding box center [277, 190] width 143 height 24
type input "test"
click at [403, 203] on input "Last name" at bounding box center [435, 190] width 143 height 24
type input "test"
type input "tiffany.mckinney@trustly.com"
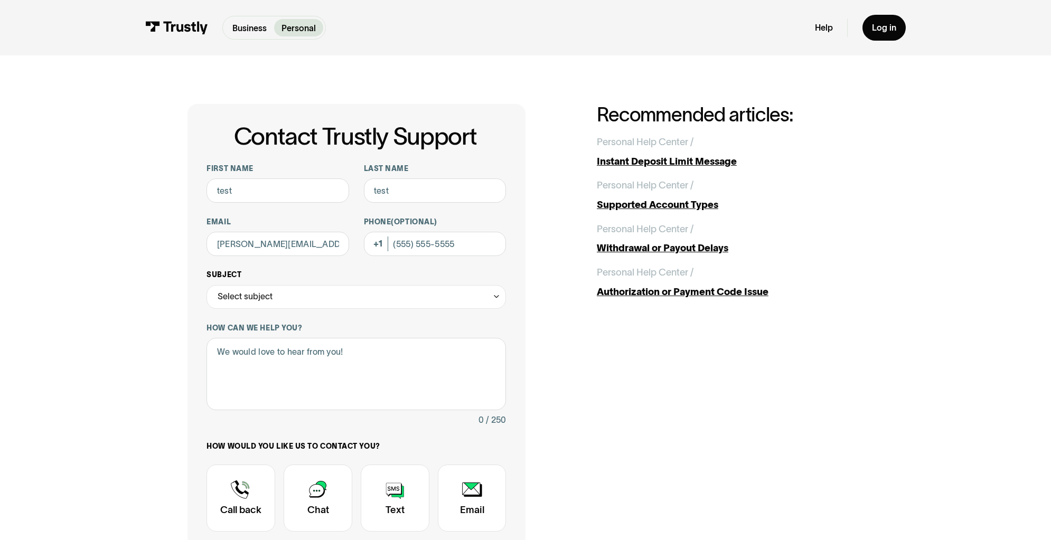
click at [298, 309] on div "Select subject" at bounding box center [355, 297] width 299 height 24
click at [251, 339] on div "Contact Trustly Support" at bounding box center [357, 329] width 290 height 20
type input "**********"
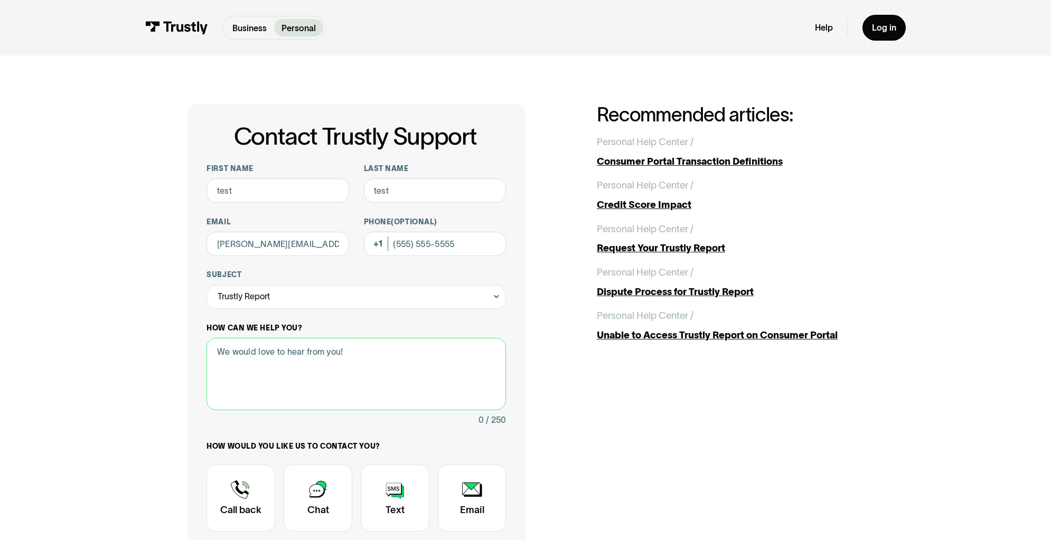
click at [279, 410] on textarea "How can we help you?" at bounding box center [355, 374] width 299 height 72
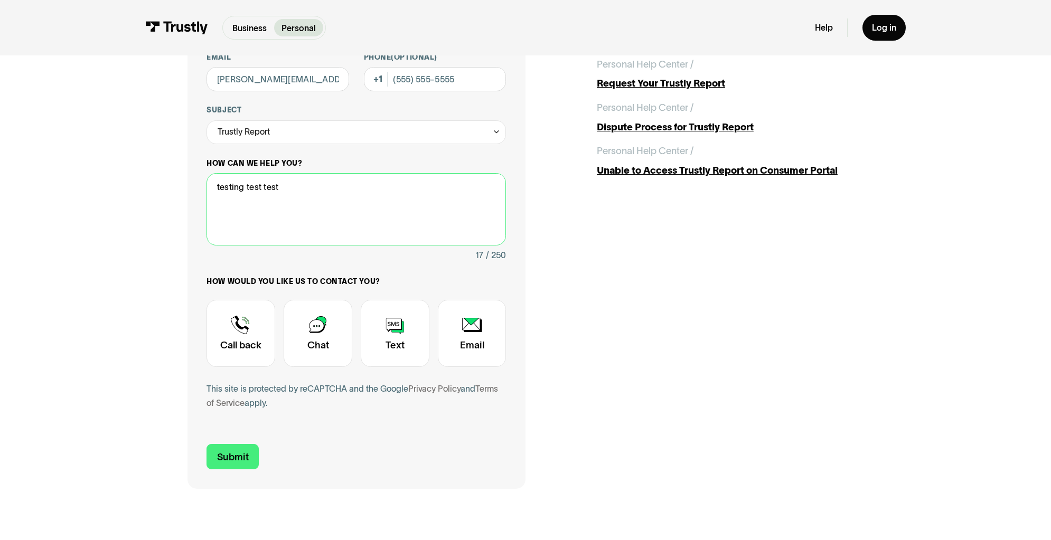
scroll to position [212, 0]
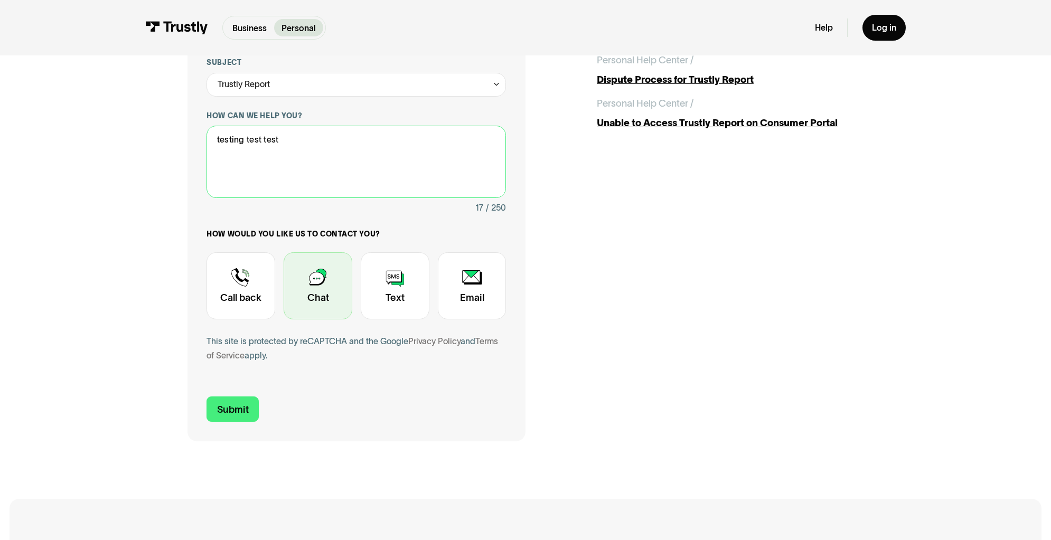
type textarea "testing test test"
click at [315, 319] on div "Contact Trustly Support" at bounding box center [318, 285] width 69 height 67
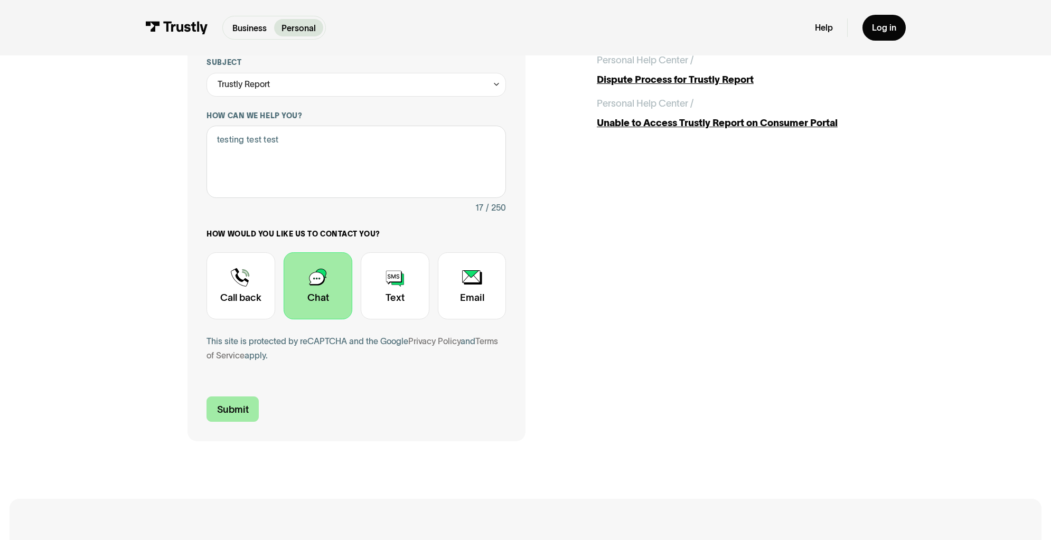
click at [206, 422] on input "Submit" at bounding box center [232, 409] width 52 height 25
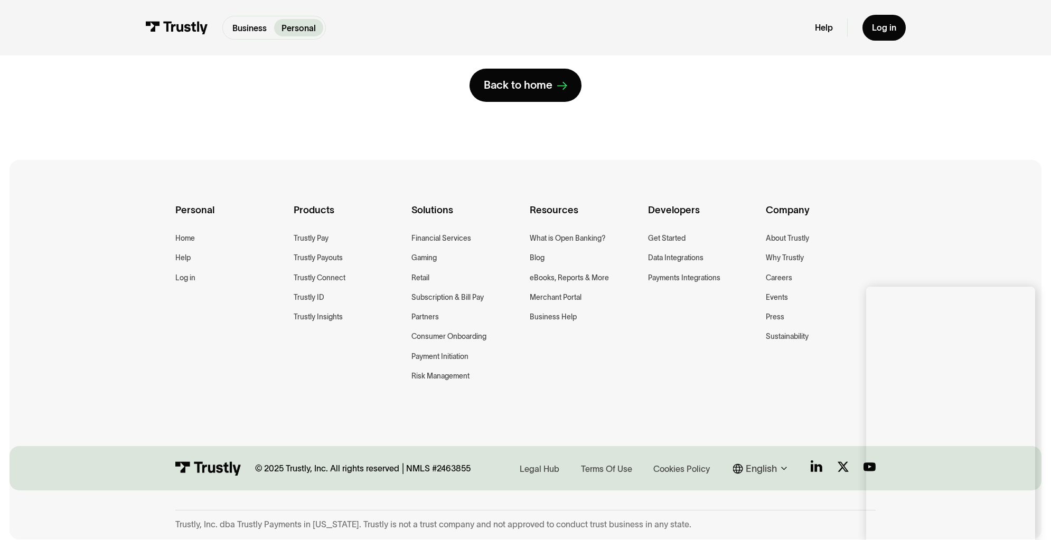
scroll to position [0, 0]
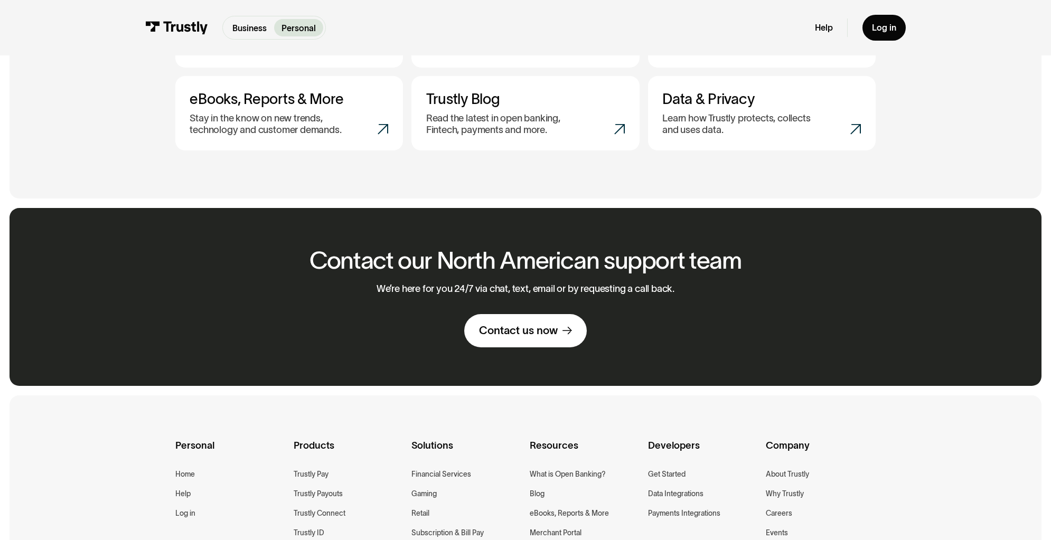
scroll to position [631, 0]
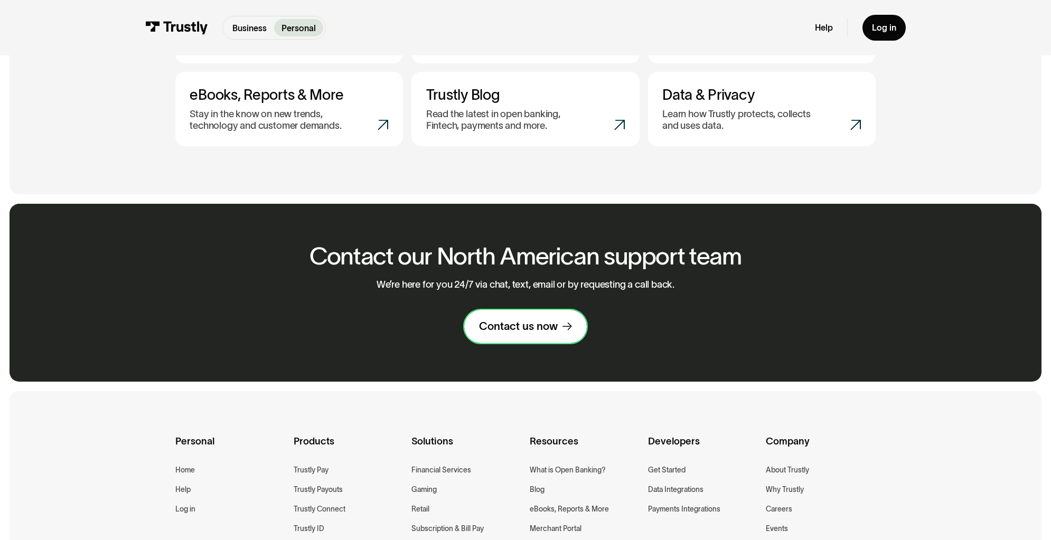
click at [504, 343] on link "Contact us now" at bounding box center [525, 326] width 122 height 33
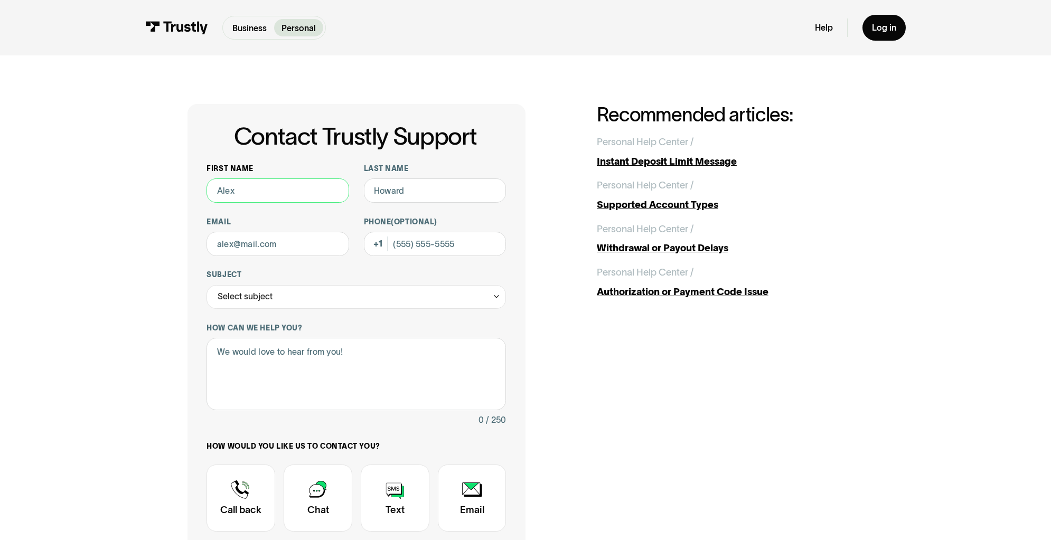
click at [245, 203] on input "First name" at bounding box center [277, 190] width 143 height 24
type input "test"
click at [374, 203] on input "Last name" at bounding box center [435, 190] width 143 height 24
type input "test"
click at [276, 256] on input "Email" at bounding box center [277, 244] width 143 height 24
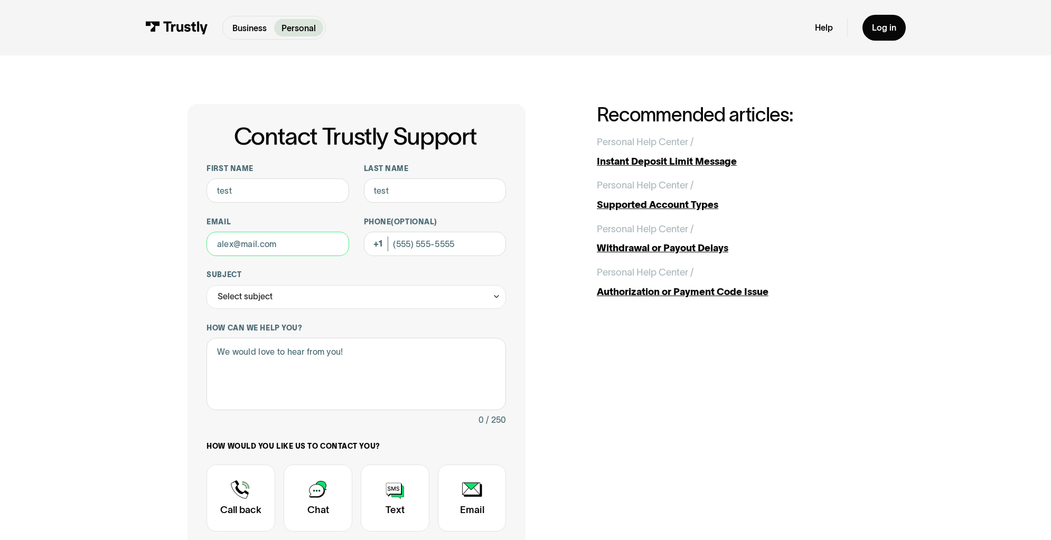
type input "[PERSON_NAME][EMAIL_ADDRESS][PERSON_NAME][DOMAIN_NAME]"
click at [254, 309] on div "Select subject" at bounding box center [355, 297] width 299 height 24
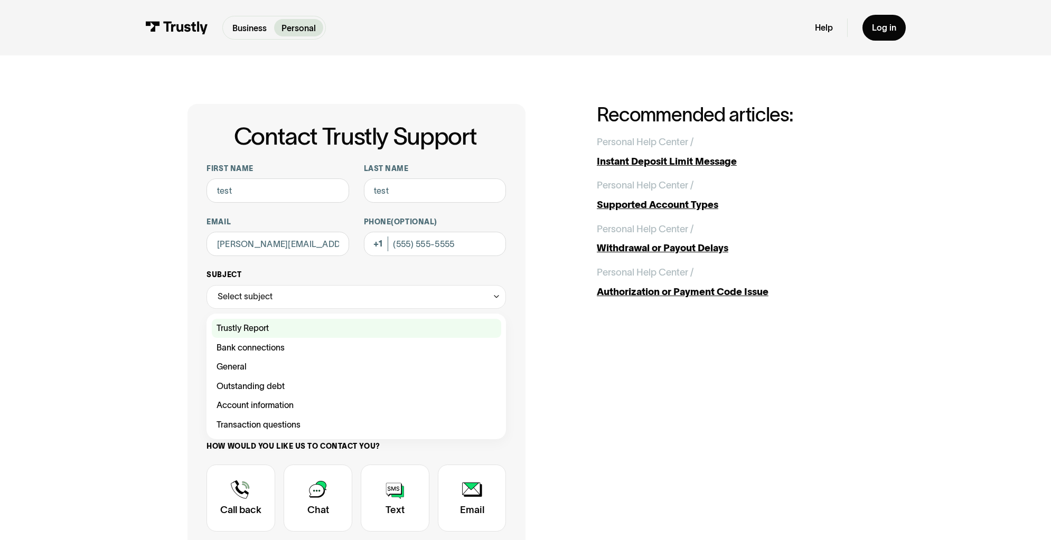
click at [248, 339] on div "Contact Trustly Support" at bounding box center [357, 329] width 290 height 20
type input "**********"
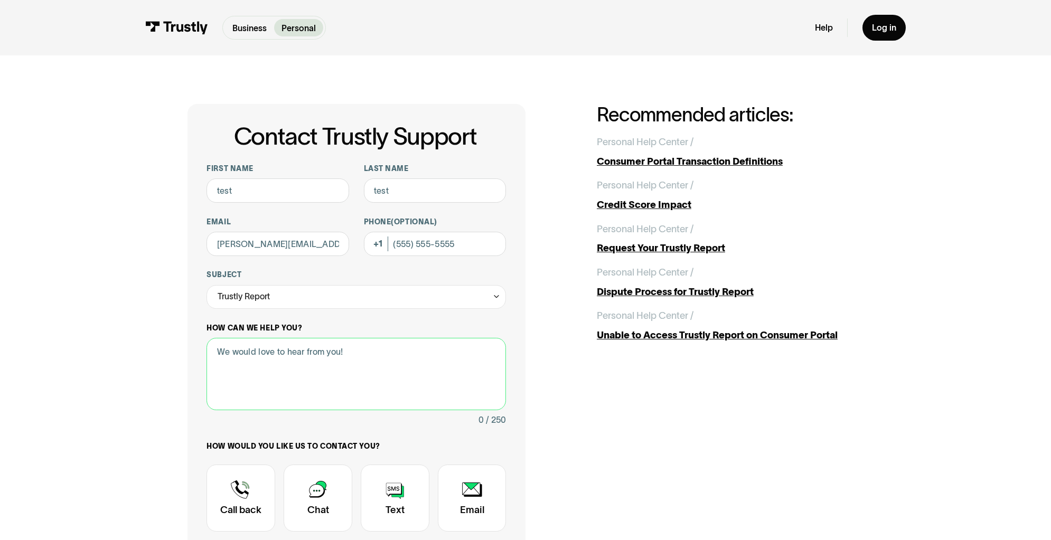
click at [248, 410] on textarea "How can we help you?" at bounding box center [355, 374] width 299 height 72
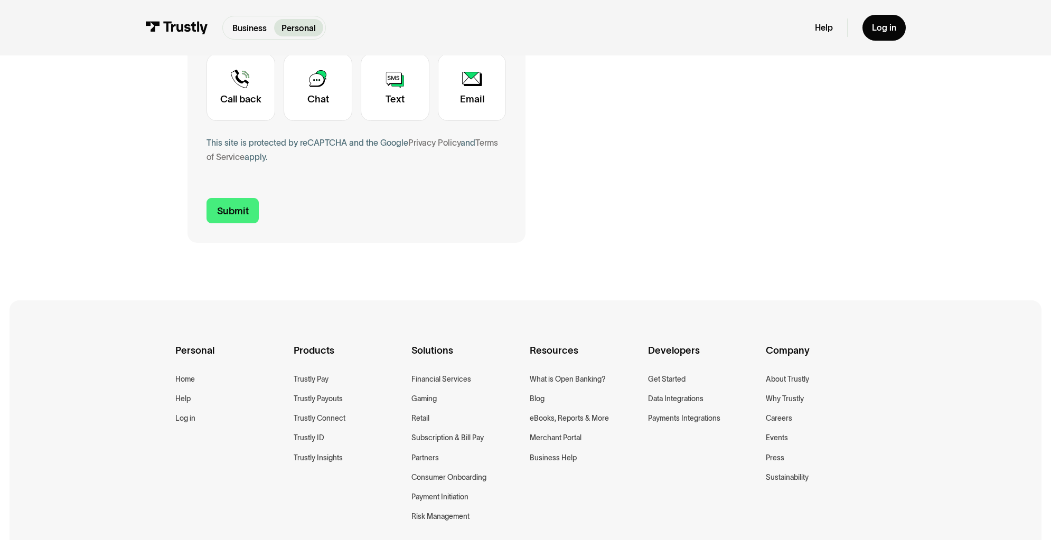
scroll to position [412, 0]
type textarea "test"
click at [374, 120] on div "Contact Trustly Support" at bounding box center [395, 86] width 69 height 67
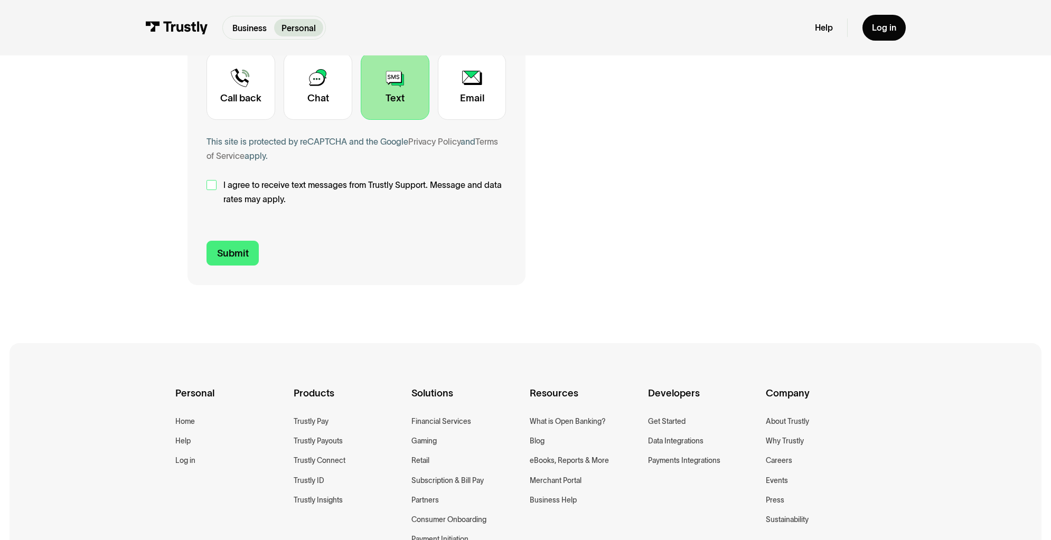
click at [206, 190] on div "Contact Trustly Support" at bounding box center [211, 185] width 10 height 10
click at [206, 266] on input "Submit" at bounding box center [232, 253] width 52 height 25
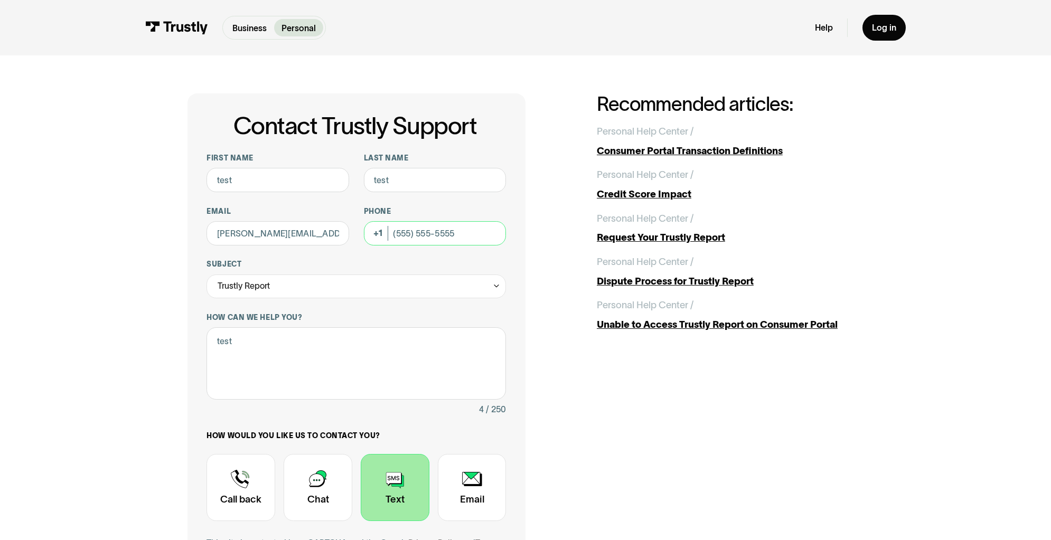
scroll to position [0, 0]
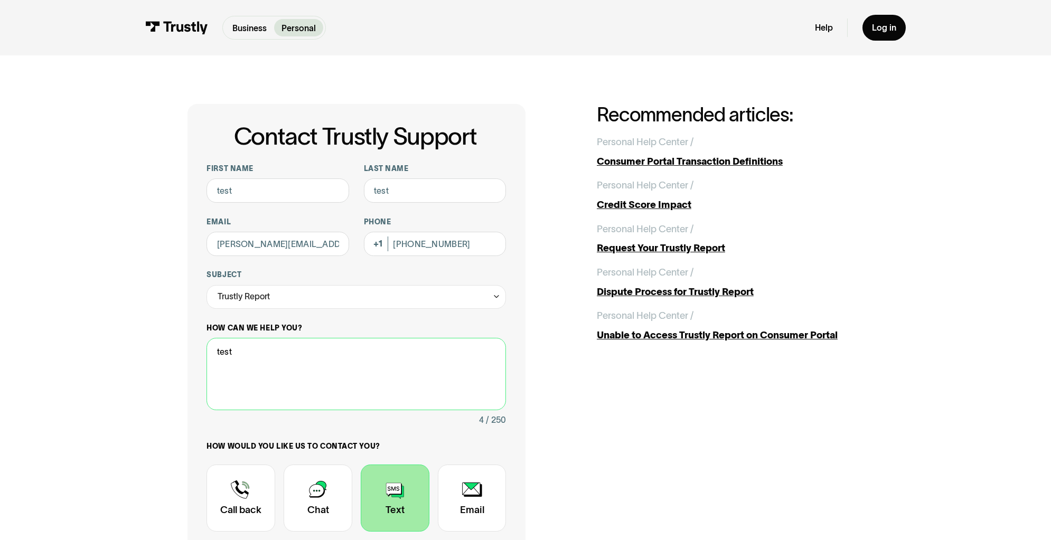
click at [372, 410] on textarea "test" at bounding box center [355, 374] width 299 height 72
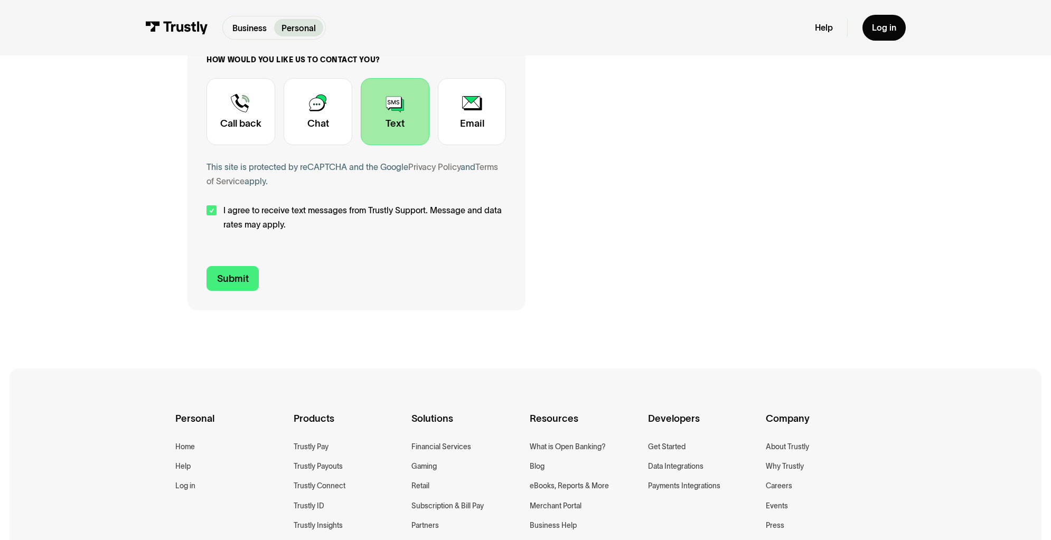
scroll to position [403, 0]
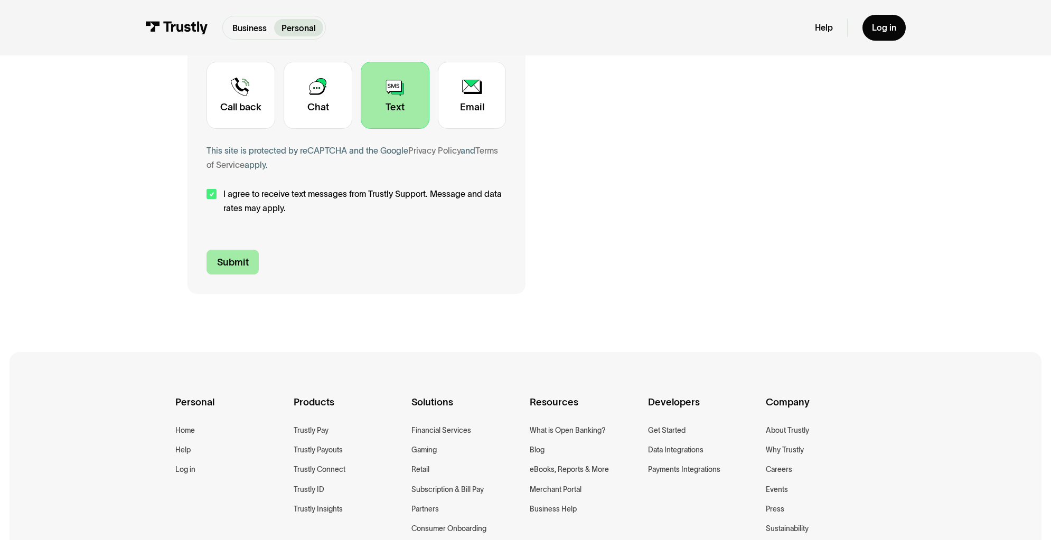
click at [206, 275] on input "Submit" at bounding box center [232, 262] width 52 height 25
type input "[PHONE_NUMBER]"
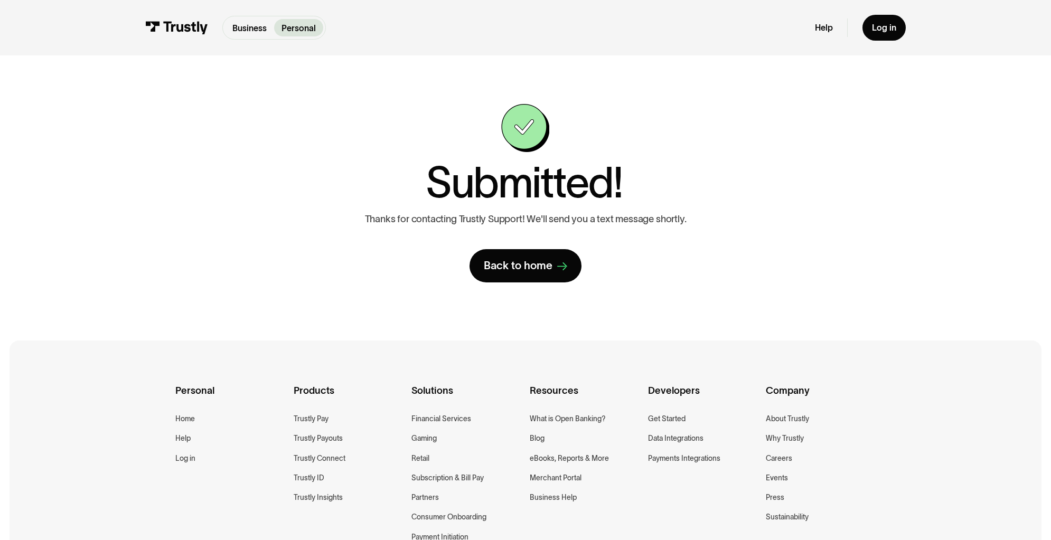
scroll to position [3, 0]
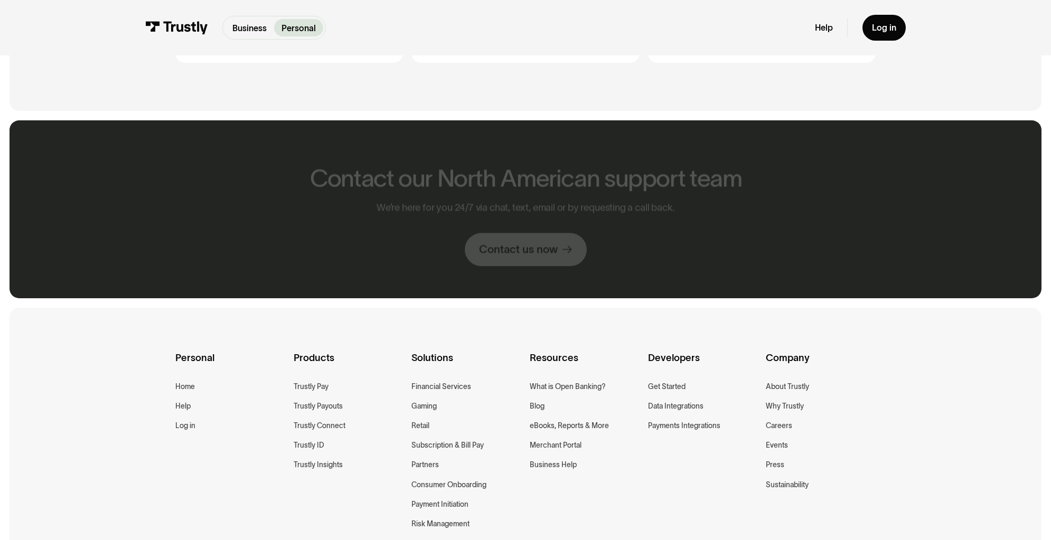
scroll to position [720, 0]
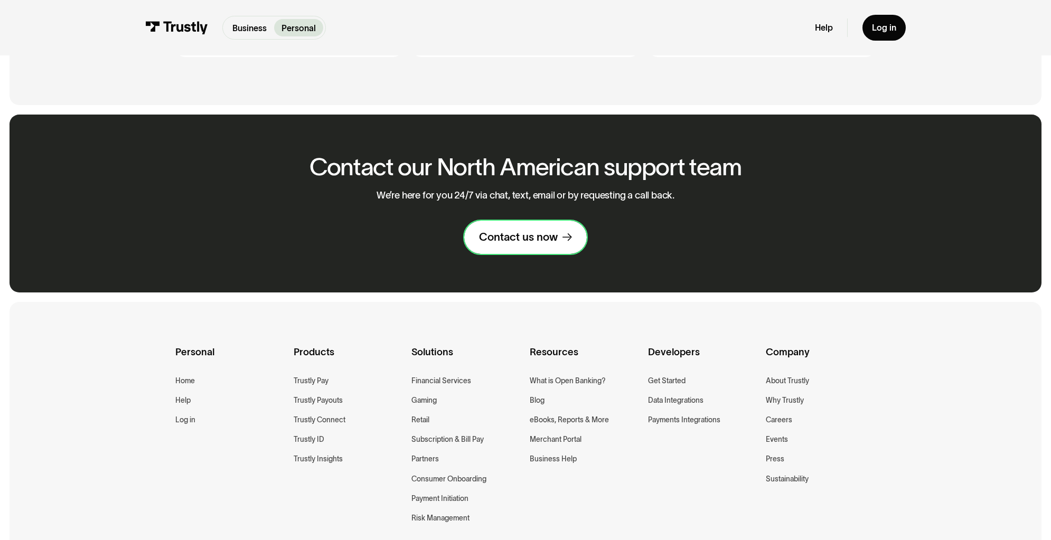
click at [509, 245] on div "Contact us now" at bounding box center [518, 237] width 79 height 14
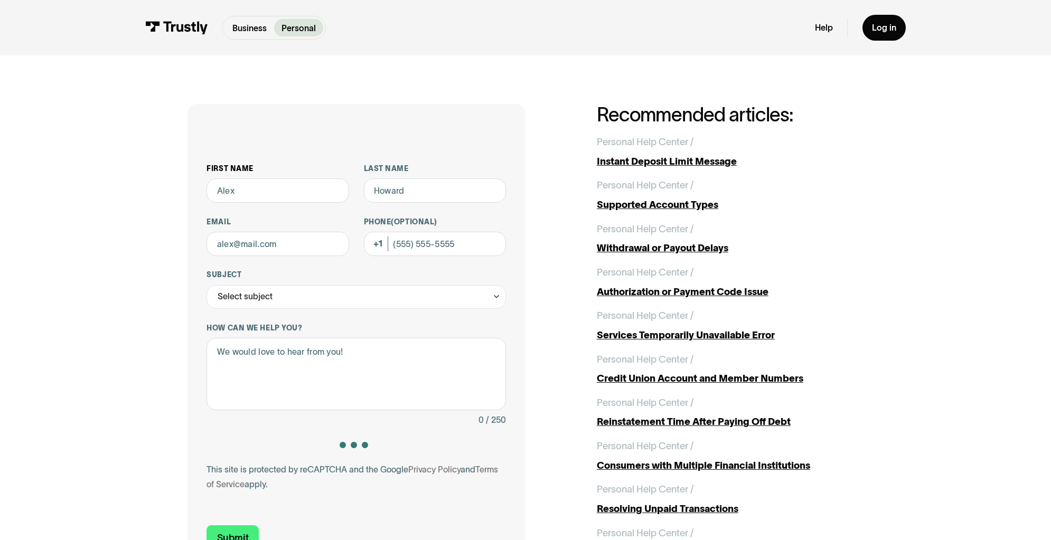
drag, startPoint x: 245, startPoint y: 199, endPoint x: 245, endPoint y: 205, distance: 6.9
click at [245, 199] on div "First name" at bounding box center [277, 183] width 143 height 39
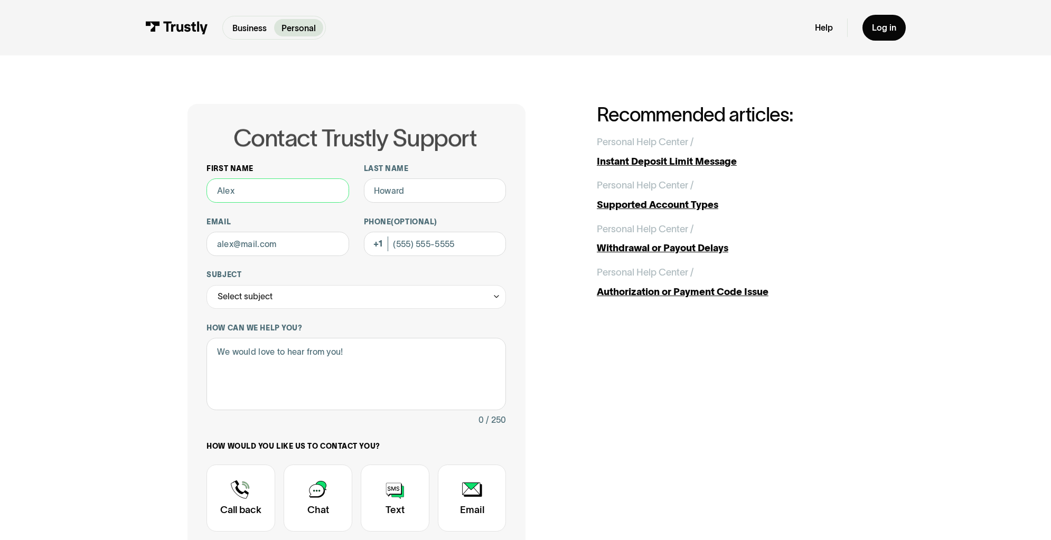
click at [246, 203] on input "First name" at bounding box center [277, 190] width 143 height 24
type input "te"
click at [411, 203] on input "Last name" at bounding box center [435, 190] width 143 height 24
type input "test"
click at [212, 203] on input "te" at bounding box center [277, 190] width 143 height 24
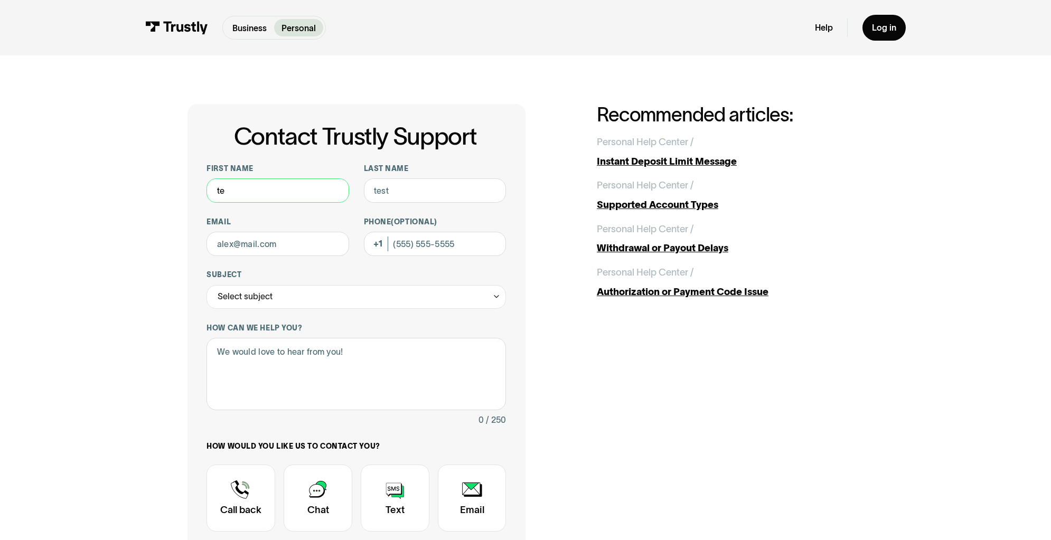
type input "test"
click at [224, 256] on input "Email" at bounding box center [277, 244] width 143 height 24
type input "[PERSON_NAME][EMAIL_ADDRESS][PERSON_NAME][DOMAIN_NAME]"
drag, startPoint x: 280, startPoint y: 336, endPoint x: 275, endPoint y: 344, distance: 10.3
click at [280, 309] on div "Select subject" at bounding box center [355, 297] width 299 height 24
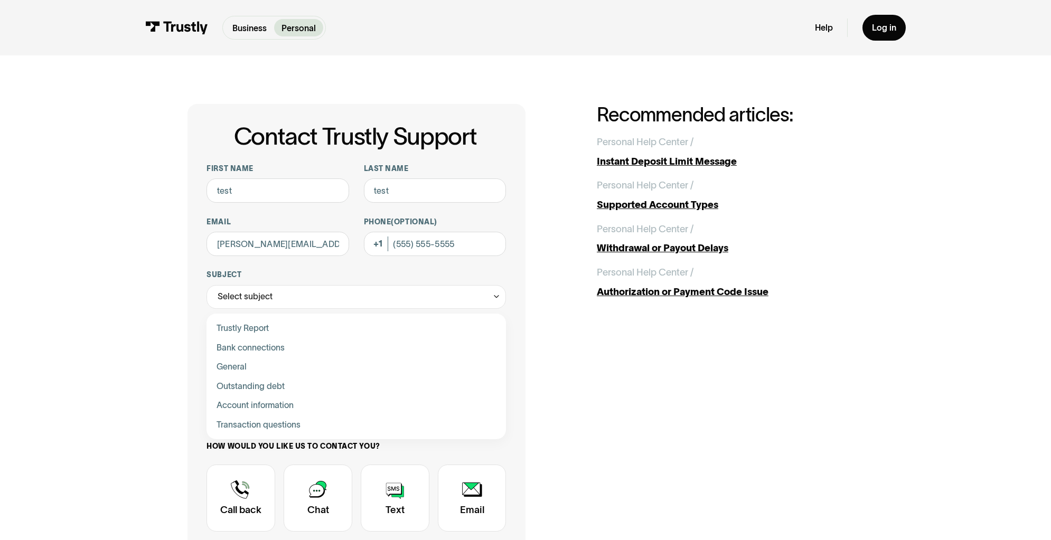
drag, startPoint x: 239, startPoint y: 373, endPoint x: 239, endPoint y: 410, distance: 37.0
click at [239, 339] on div "Contact Trustly Support" at bounding box center [357, 329] width 290 height 20
type input "**********"
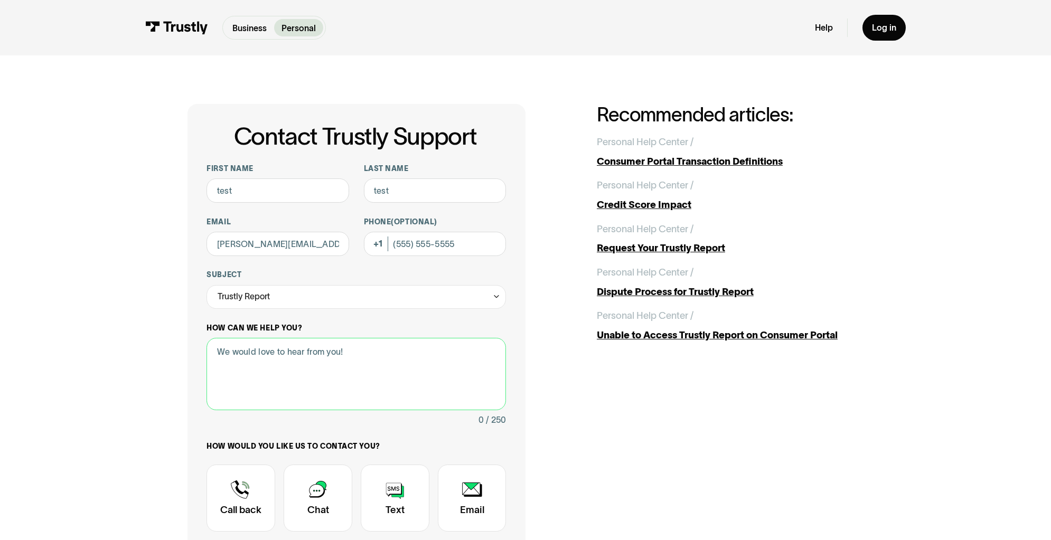
click at [245, 410] on textarea "How can we help you?" at bounding box center [355, 374] width 299 height 72
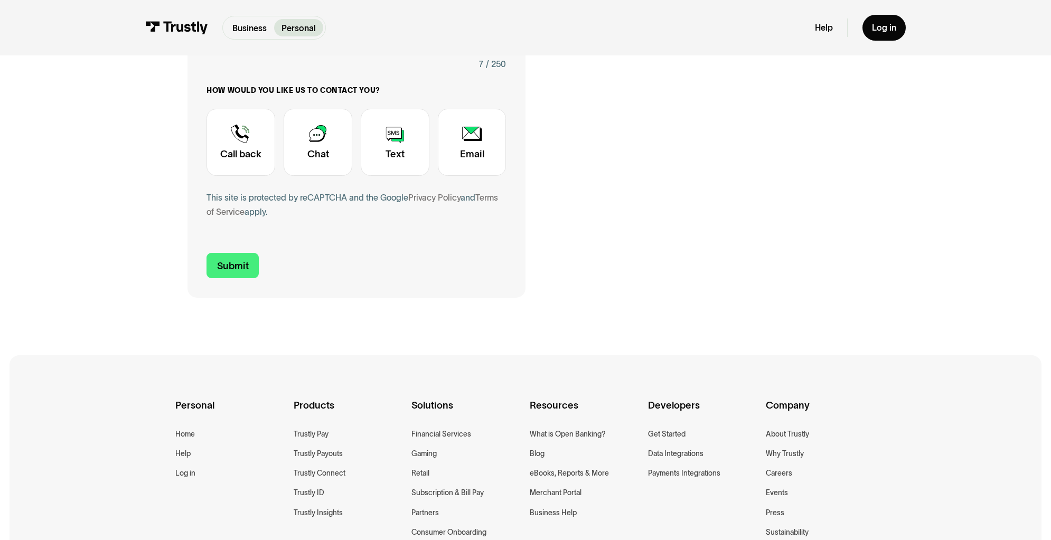
scroll to position [362, 0]
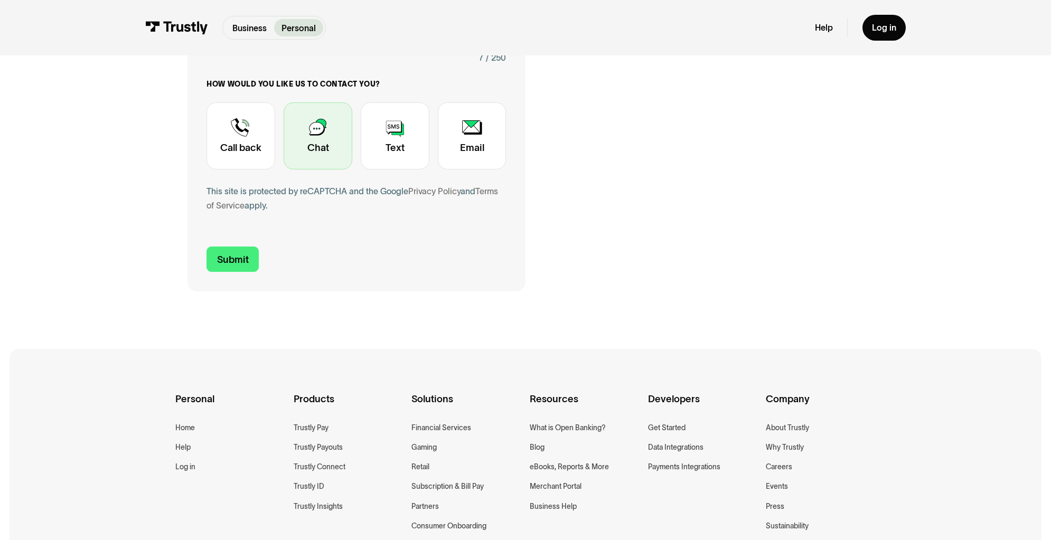
type textarea "testing"
drag, startPoint x: 316, startPoint y: 175, endPoint x: 299, endPoint y: 189, distance: 21.4
click at [316, 170] on div "Contact Trustly Support" at bounding box center [318, 135] width 69 height 67
click at [209, 272] on input "Submit" at bounding box center [232, 259] width 52 height 25
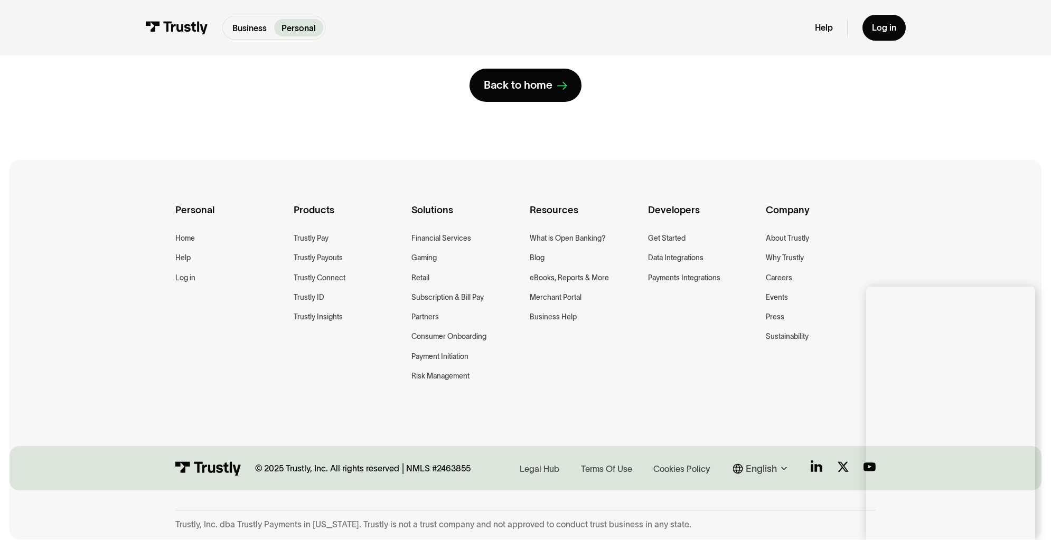
scroll to position [0, 0]
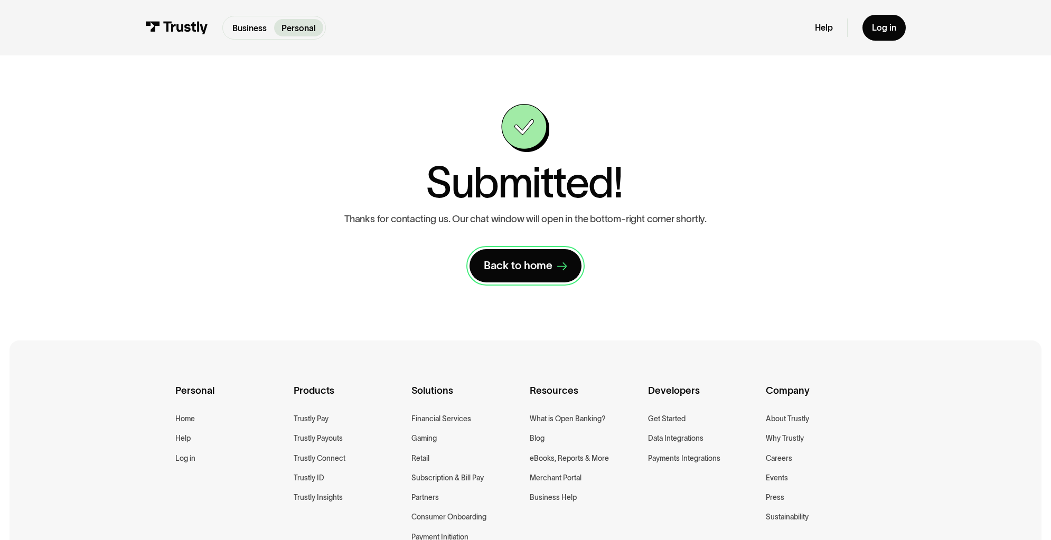
drag, startPoint x: 497, startPoint y: 309, endPoint x: 503, endPoint y: 296, distance: 15.1
click at [497, 283] on link "Back to home" at bounding box center [525, 265] width 112 height 33
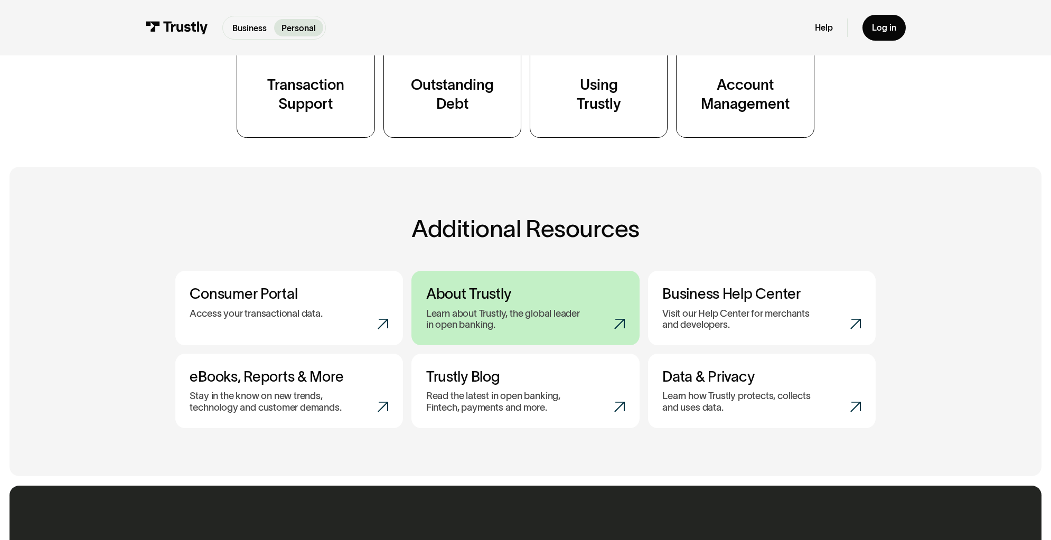
scroll to position [896, 0]
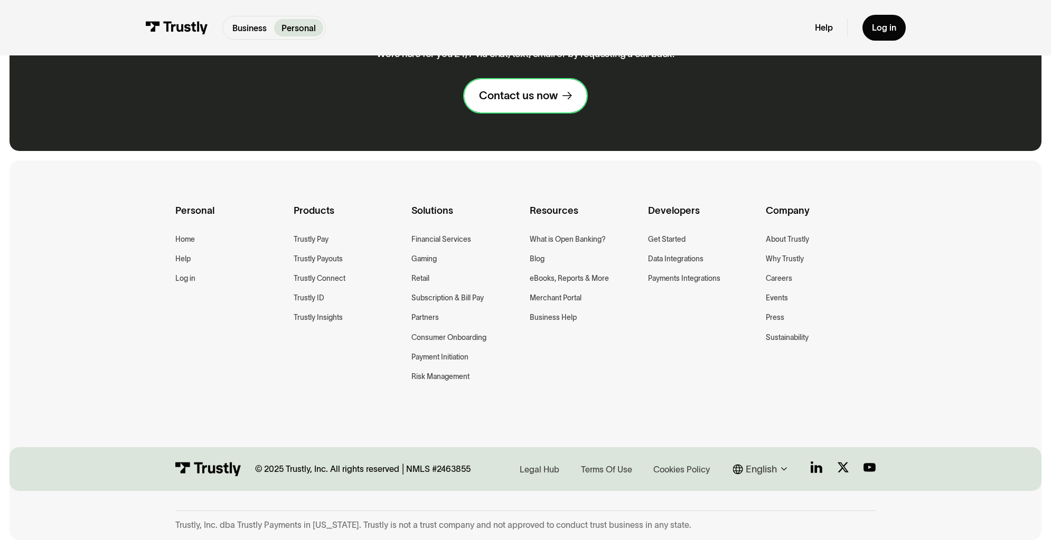
click at [528, 103] on div "Contact us now" at bounding box center [518, 96] width 79 height 14
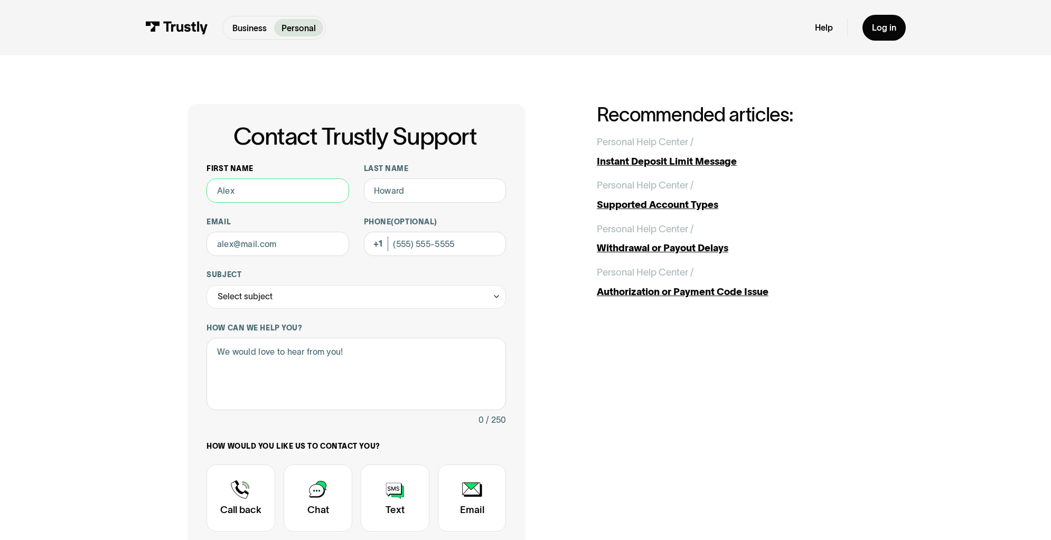
click at [268, 203] on input "First name" at bounding box center [277, 190] width 143 height 24
click at [287, 164] on div at bounding box center [355, 157] width 299 height 14
click at [863, 149] on div "Personal Help Center / /" at bounding box center [730, 142] width 267 height 14
click at [482, 69] on div "Contact Trustly Support First name Last name Email Phone (Optional) Subject Sel…" at bounding box center [525, 378] width 1003 height 646
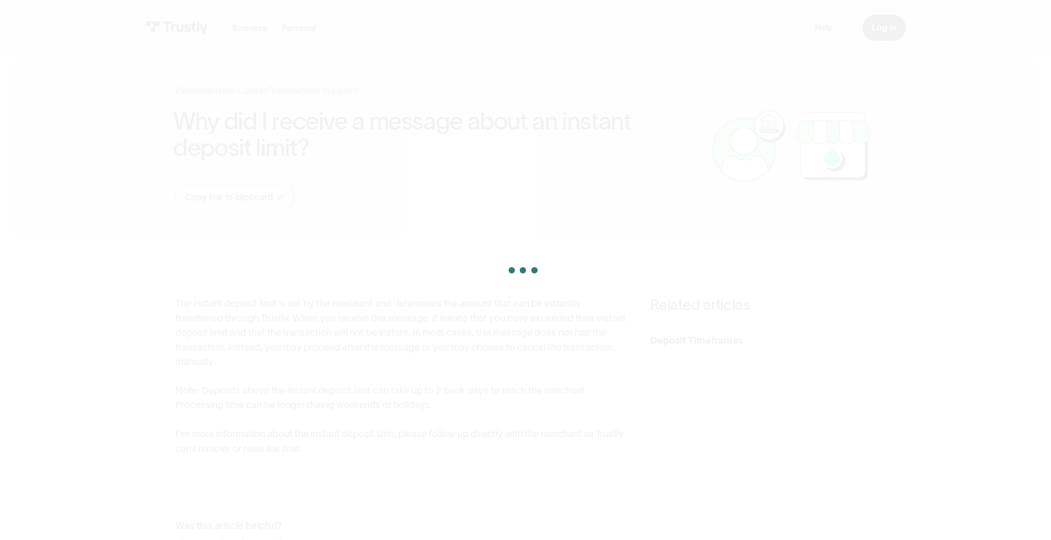
scroll to position [7, 0]
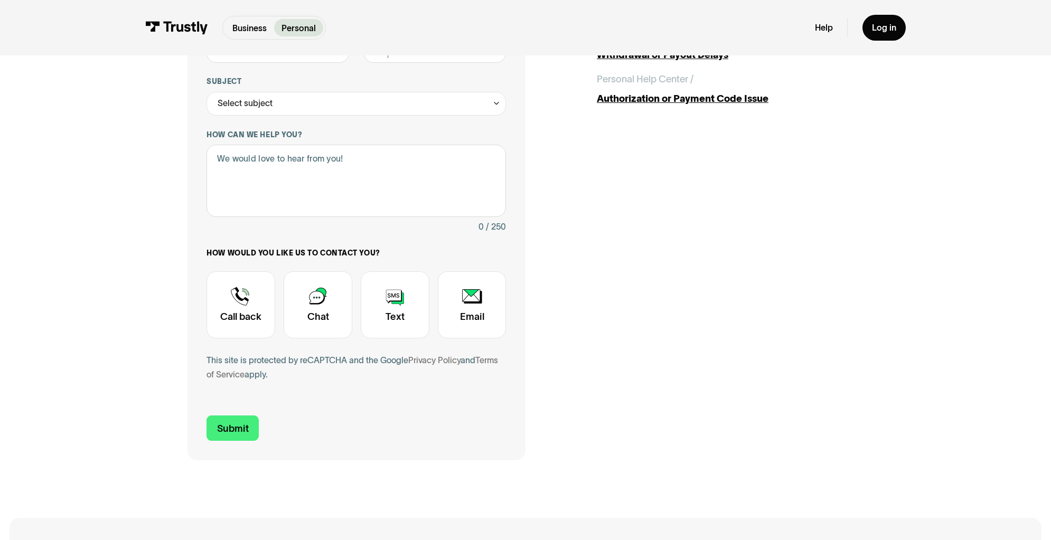
scroll to position [194, 0]
